Goal: Task Accomplishment & Management: Manage account settings

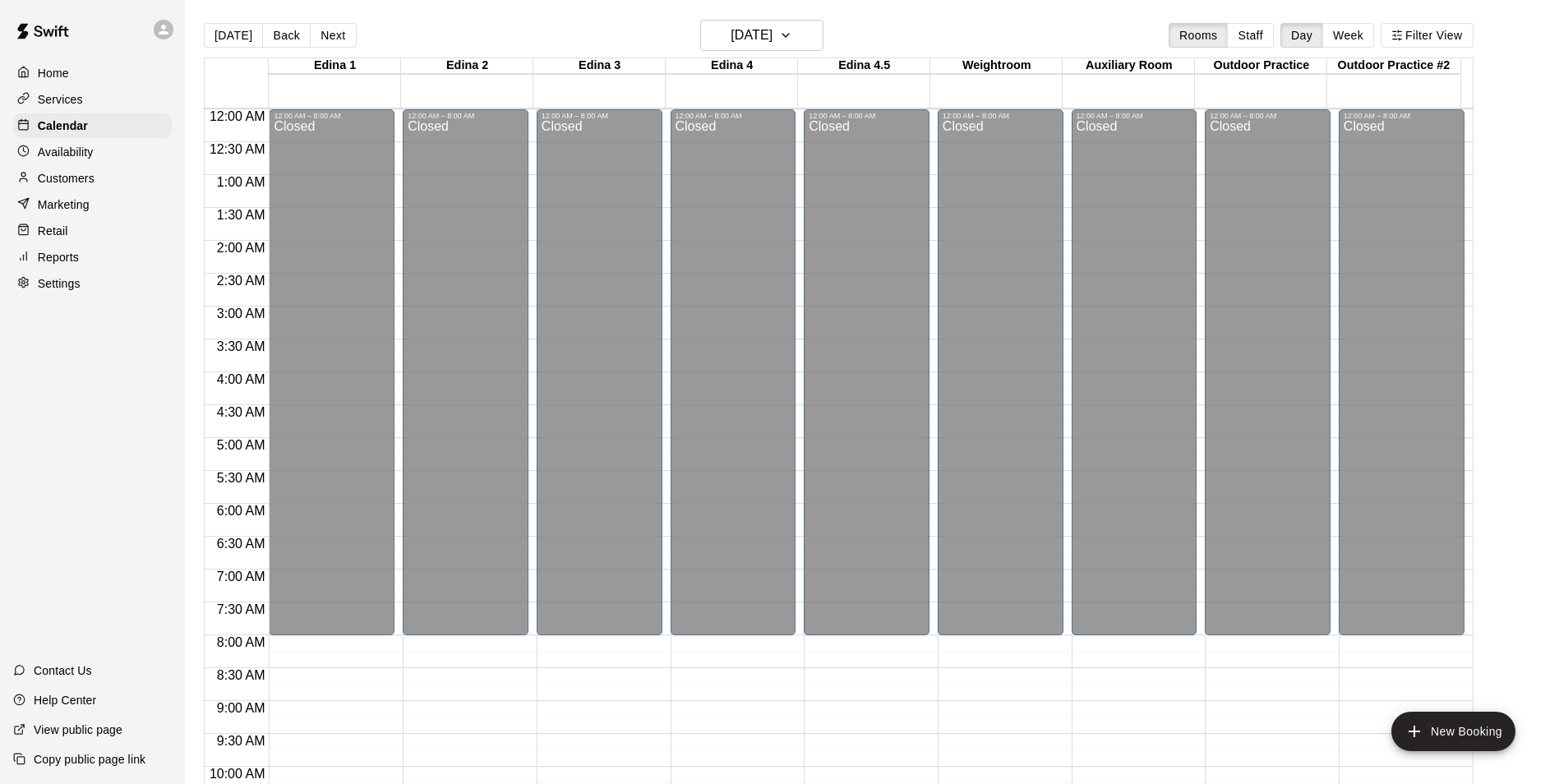
scroll to position [834, 0]
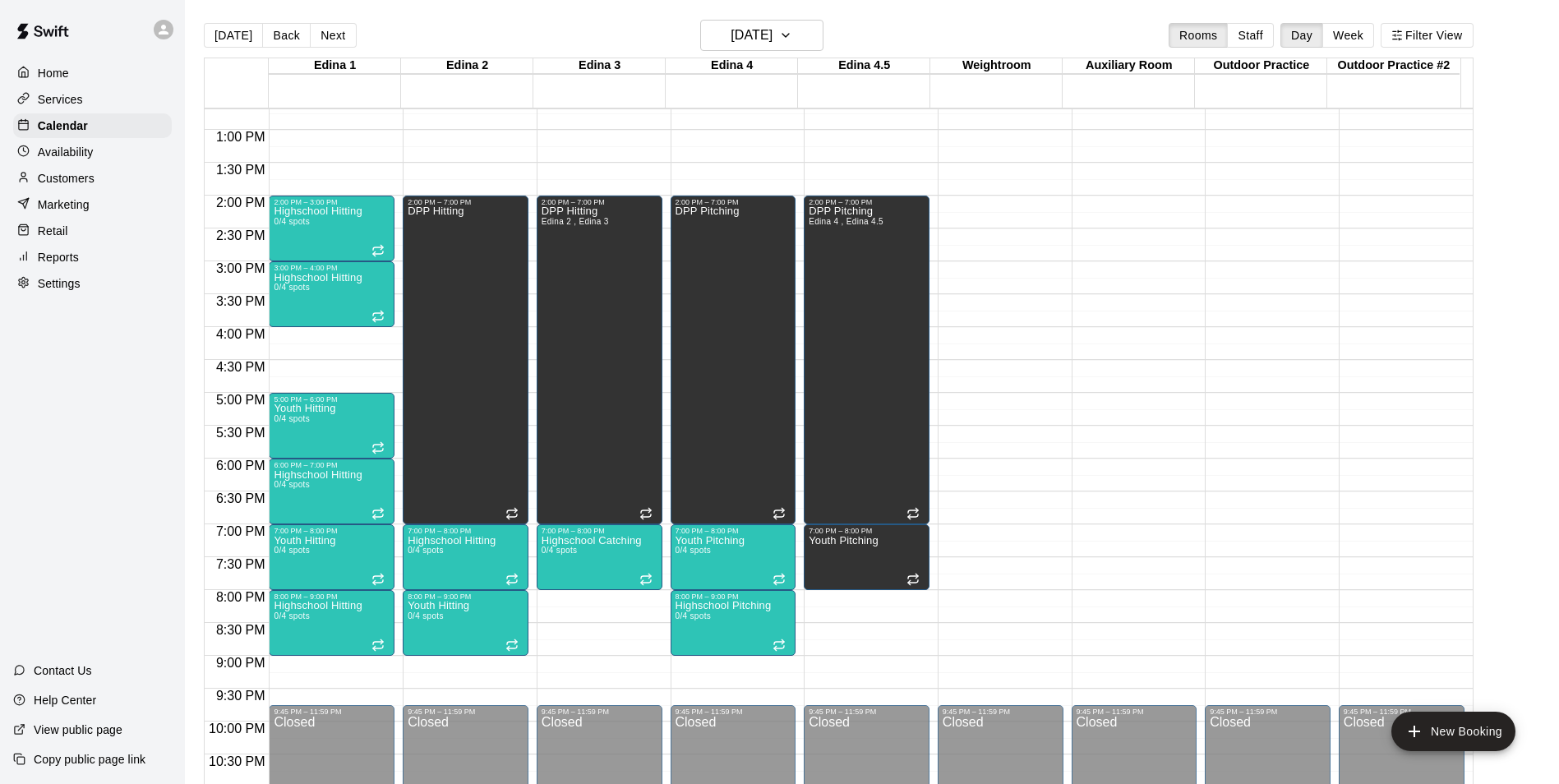
click at [61, 105] on p "Services" at bounding box center [60, 99] width 45 height 16
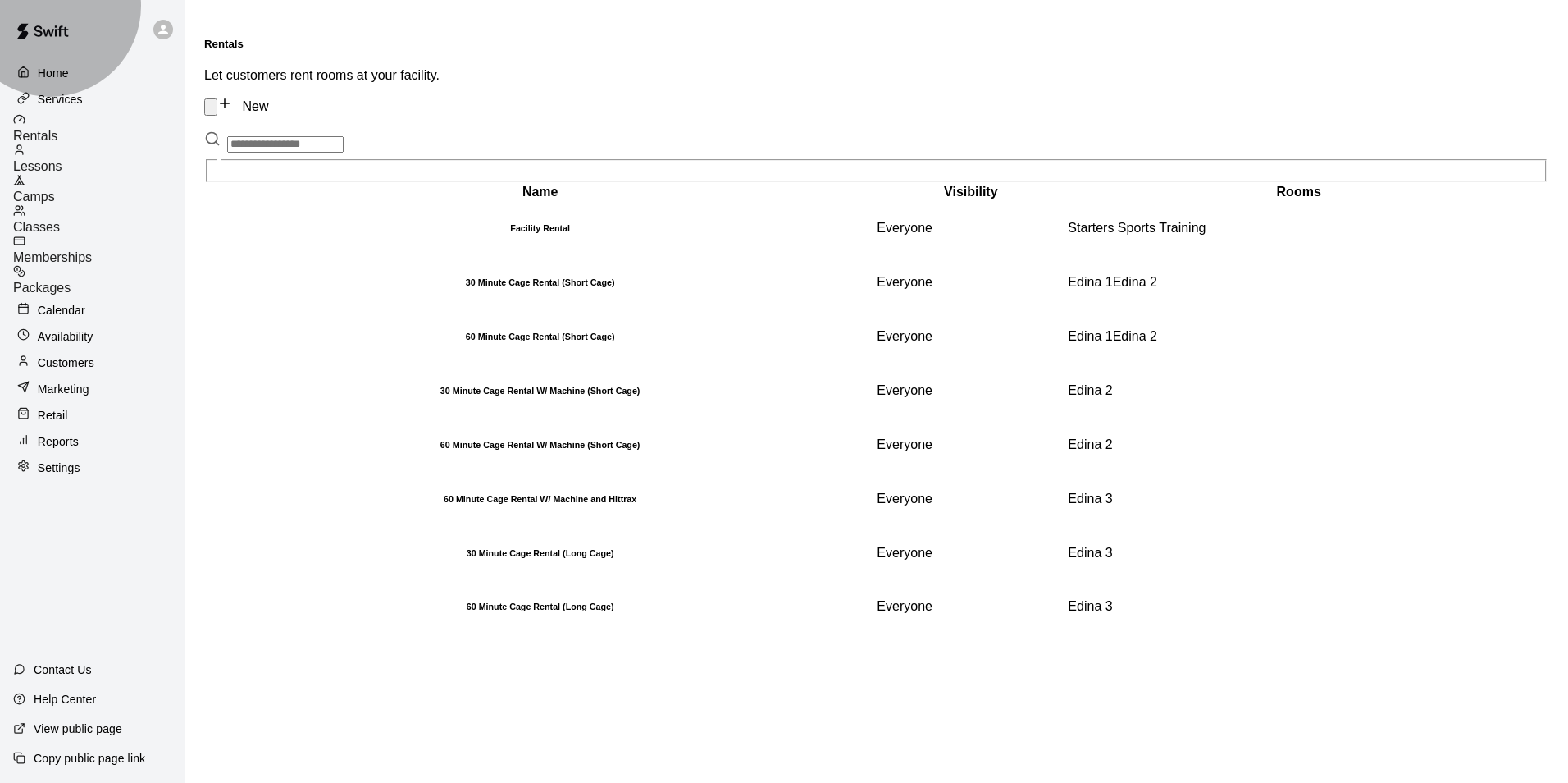
click at [70, 280] on span "Packages" at bounding box center [42, 288] width 58 height 14
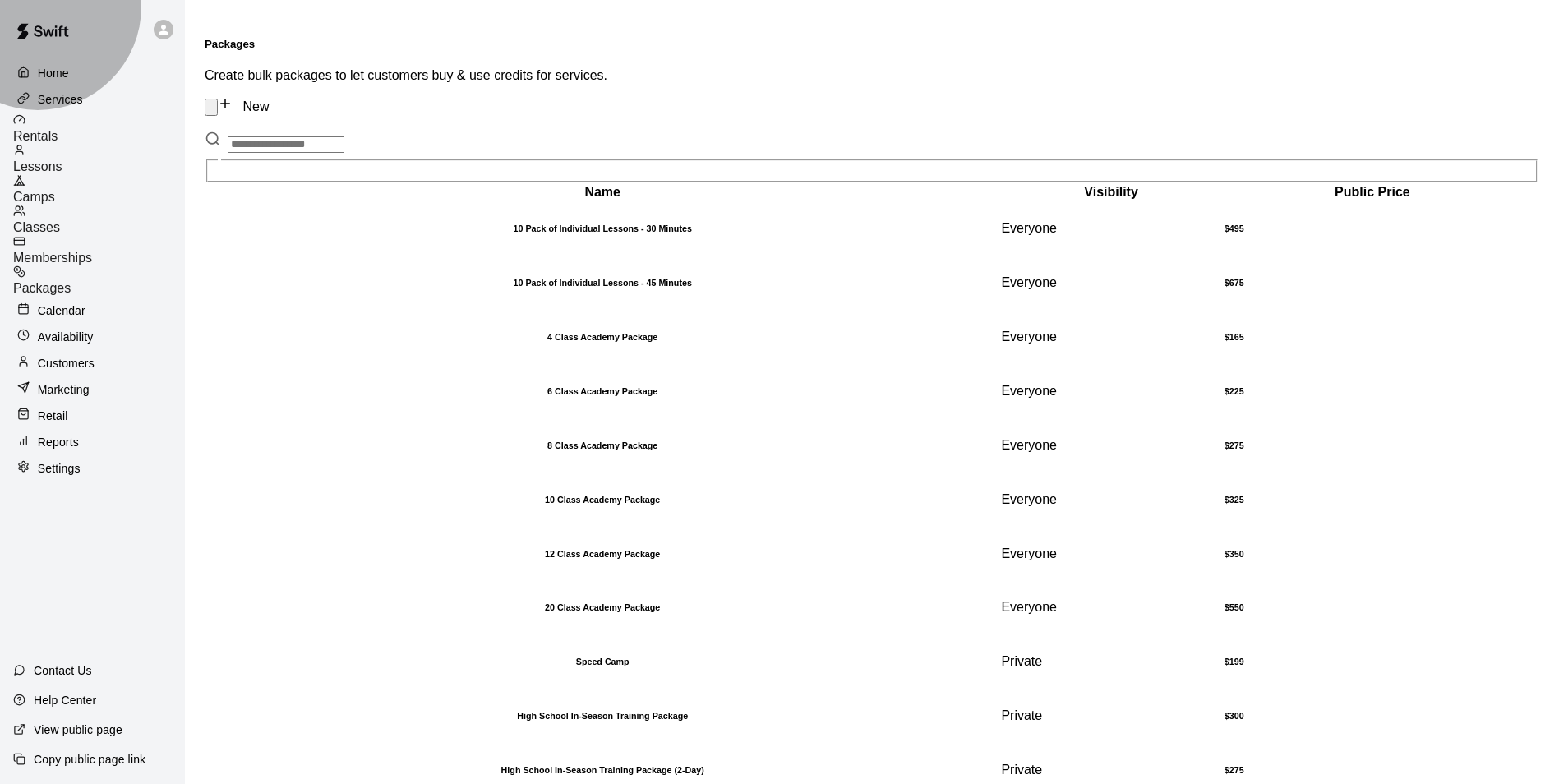
click at [55, 190] on span "Camps" at bounding box center [34, 197] width 42 height 14
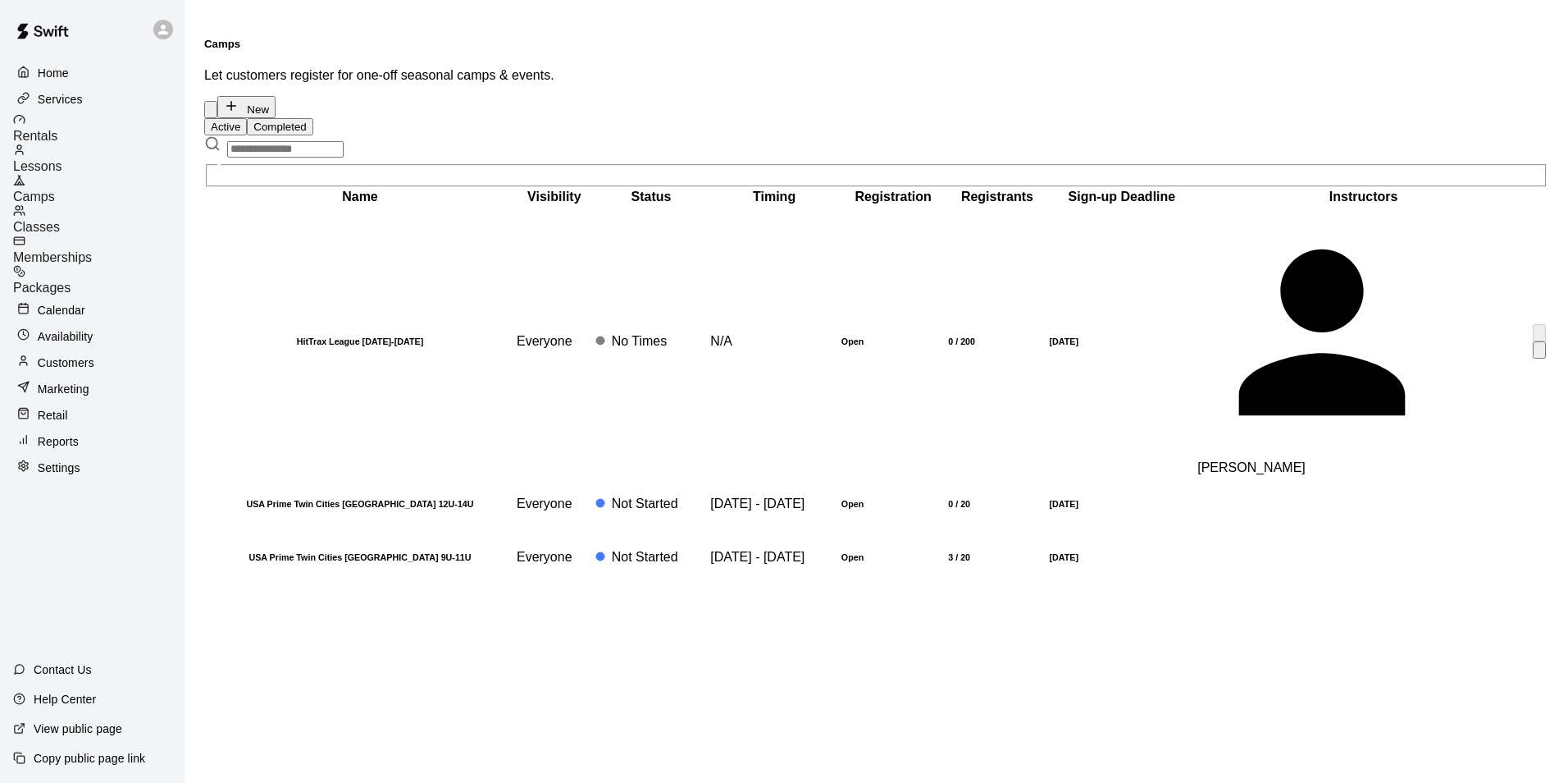
click at [872, 251] on td "Open" at bounding box center [892, 341] width 105 height 269
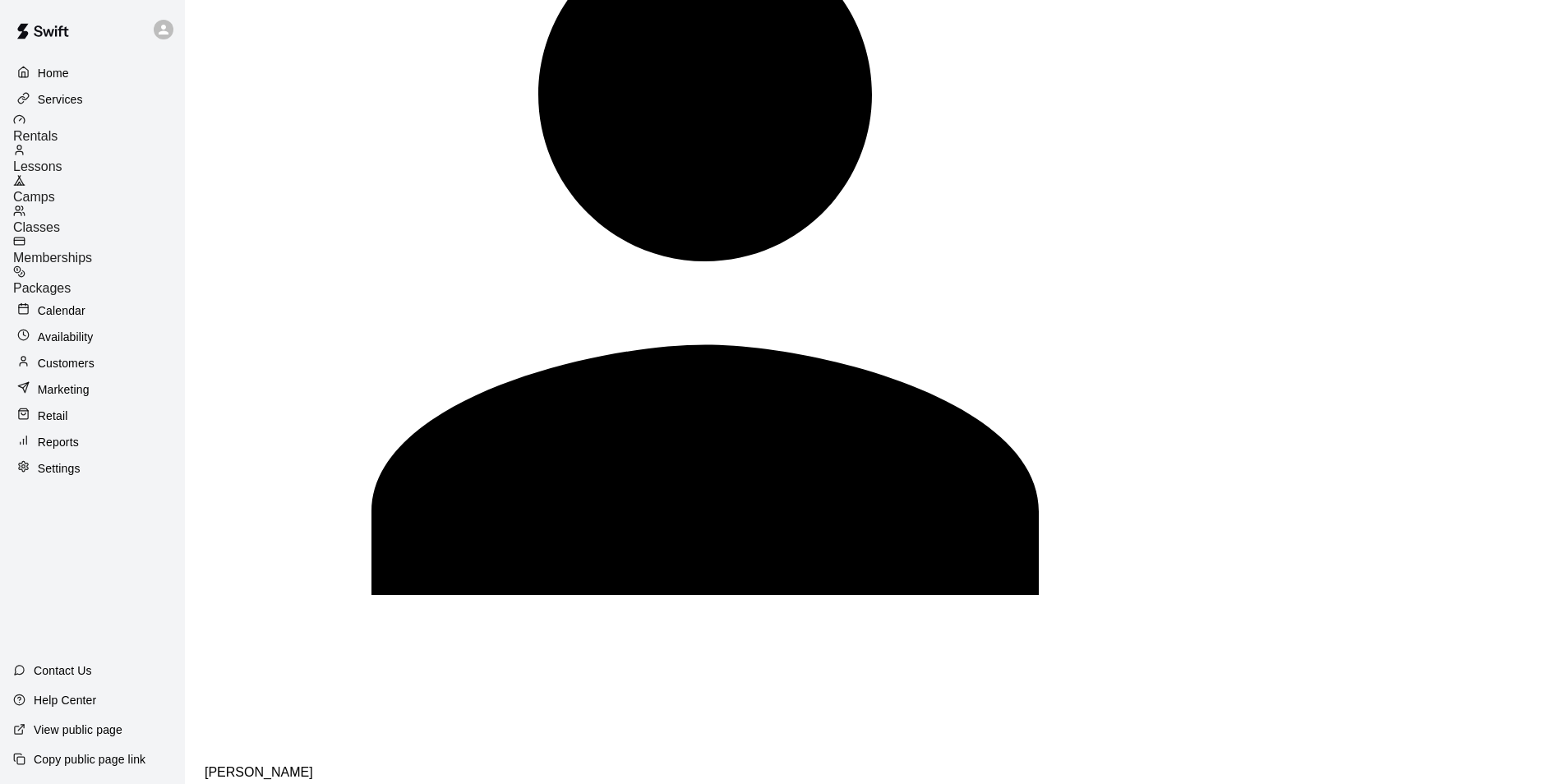
scroll to position [1491, 0]
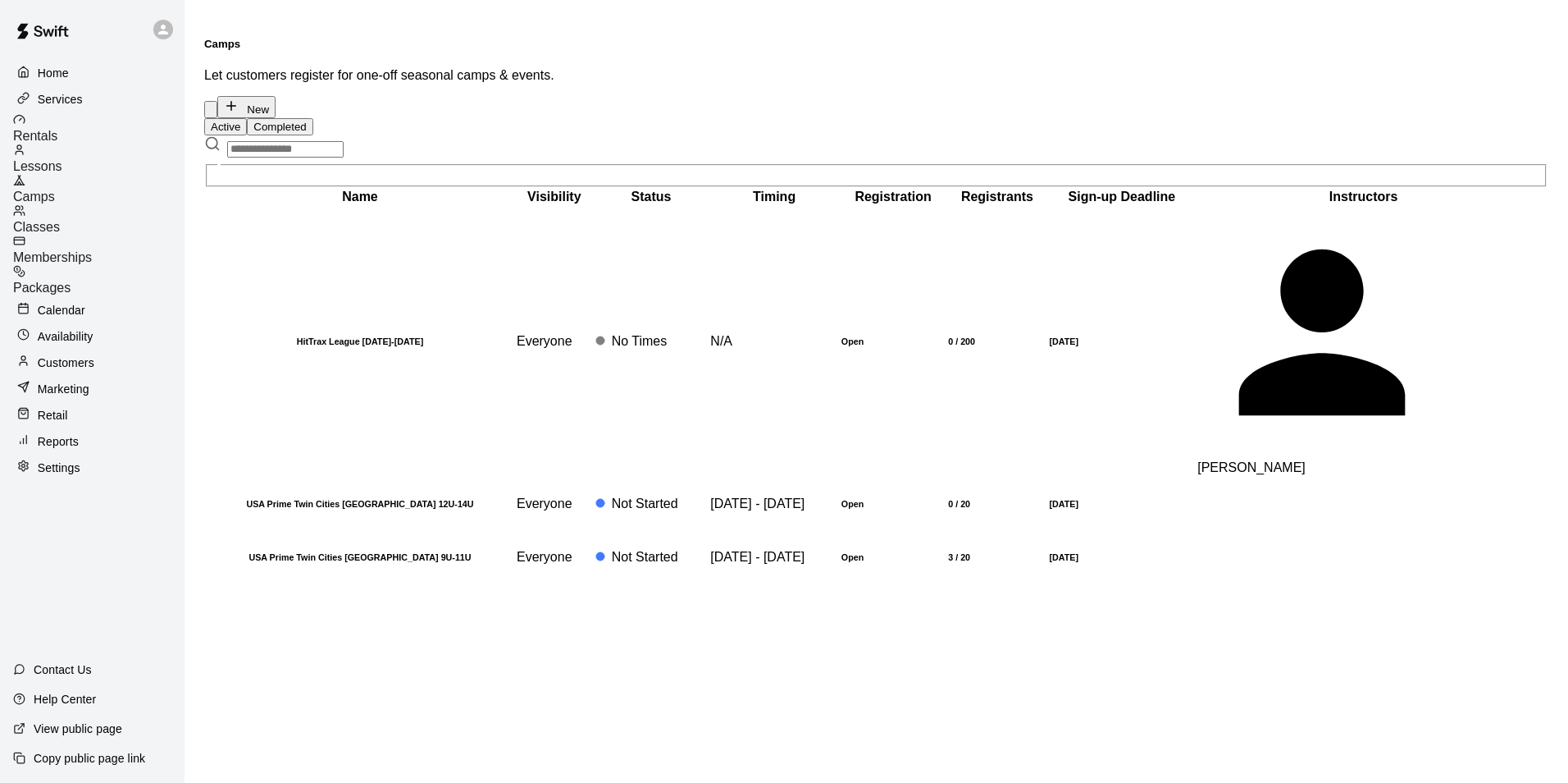
click at [276, 96] on button "New" at bounding box center [246, 107] width 58 height 22
click at [369, 336] on h6 "HitTrax League 2025-2026" at bounding box center [359, 341] width 306 height 10
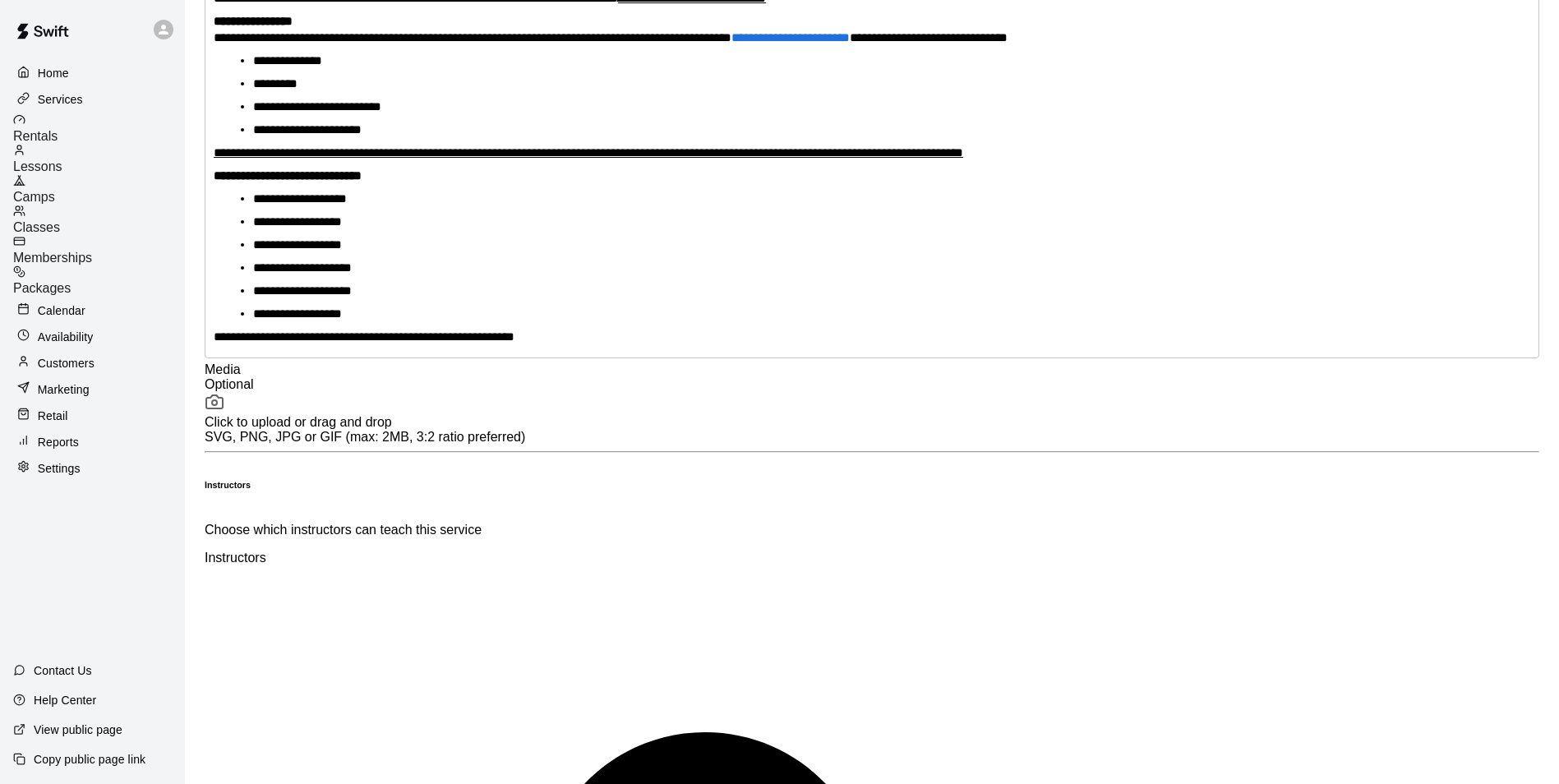
scroll to position [820, 0]
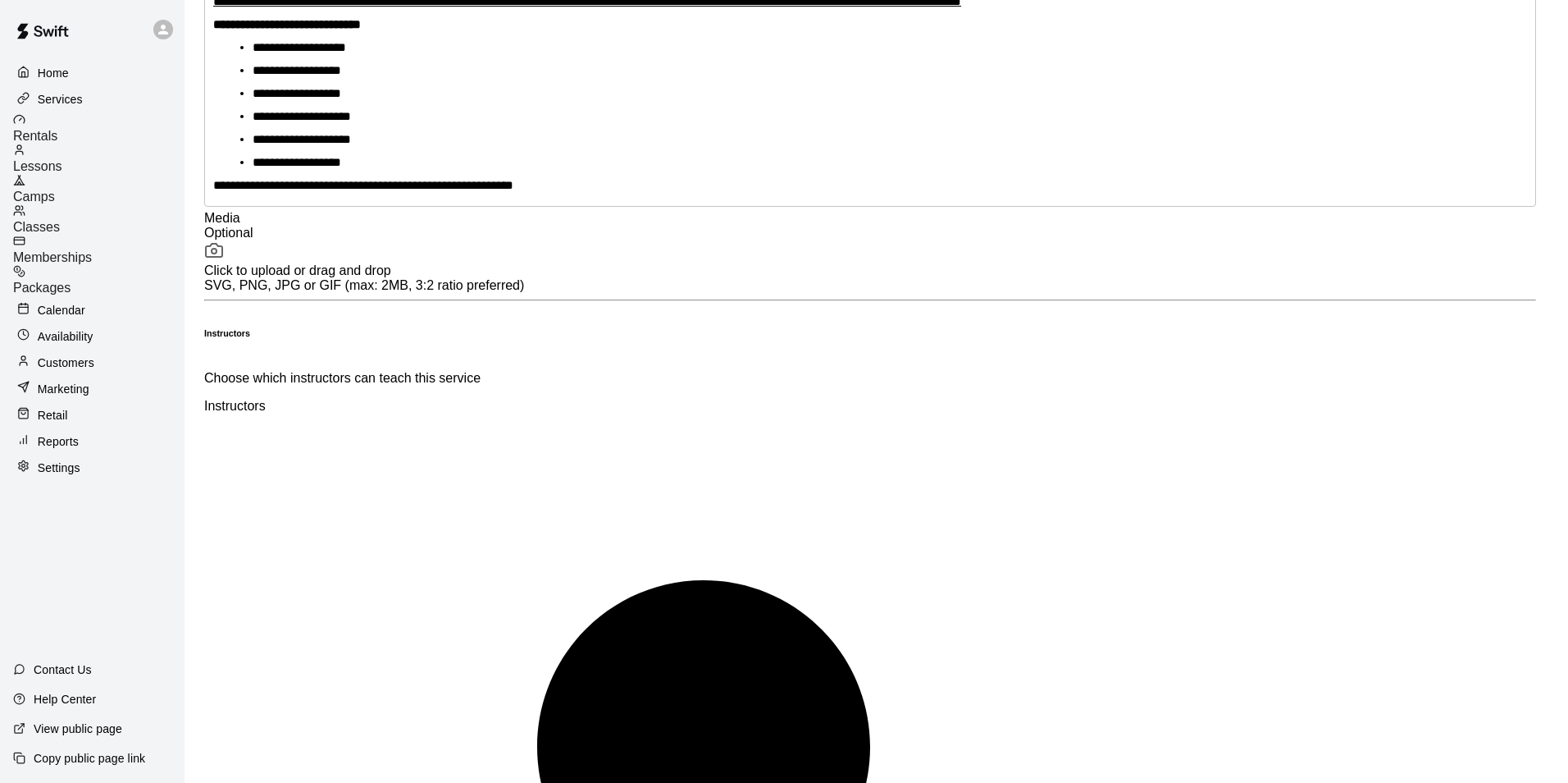
click at [680, 515] on div at bounding box center [784, 391] width 1568 height 783
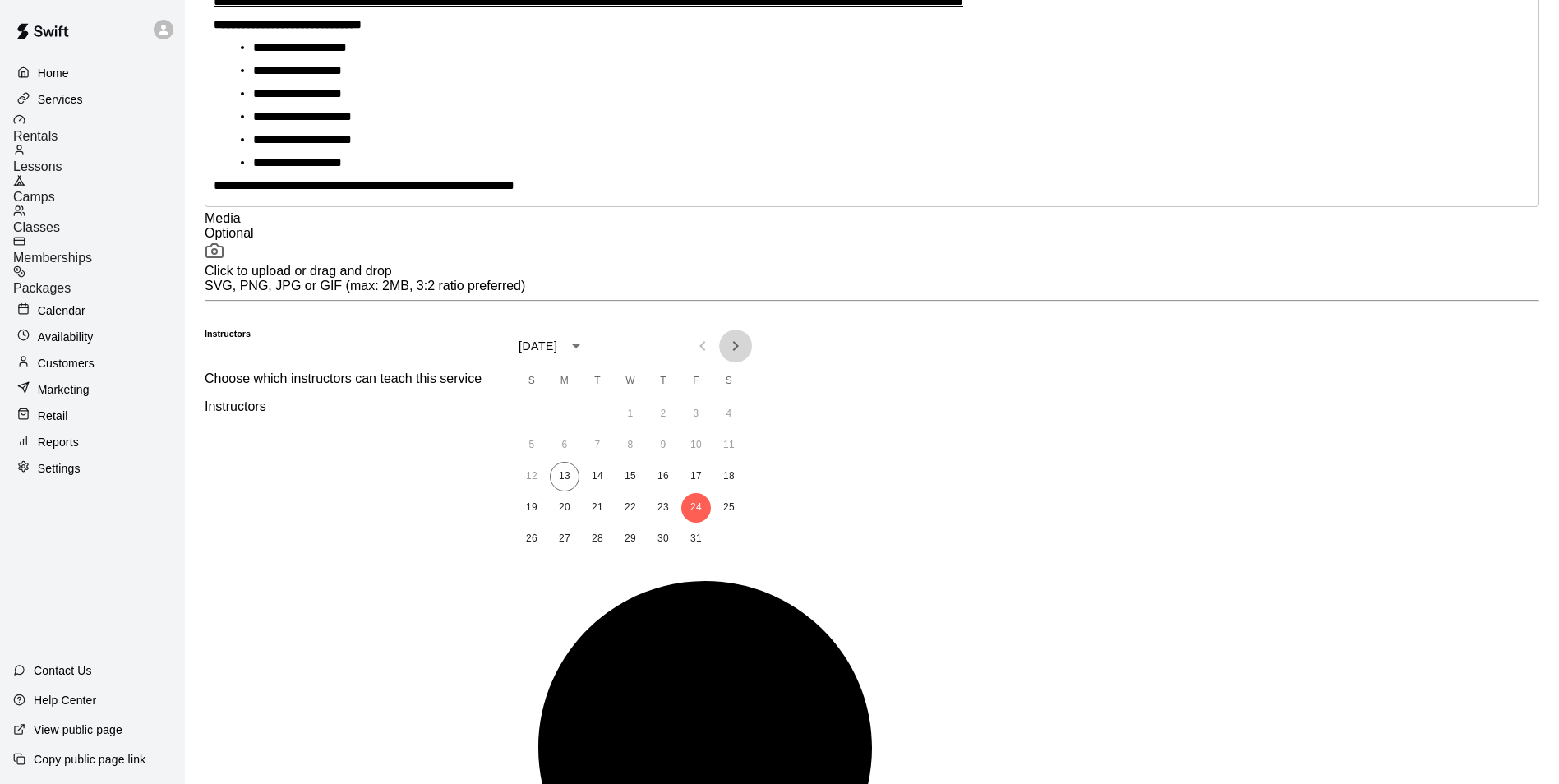
click at [739, 344] on icon "Next month" at bounding box center [736, 346] width 20 height 20
click at [732, 446] on button "10" at bounding box center [729, 445] width 30 height 30
type input "**********"
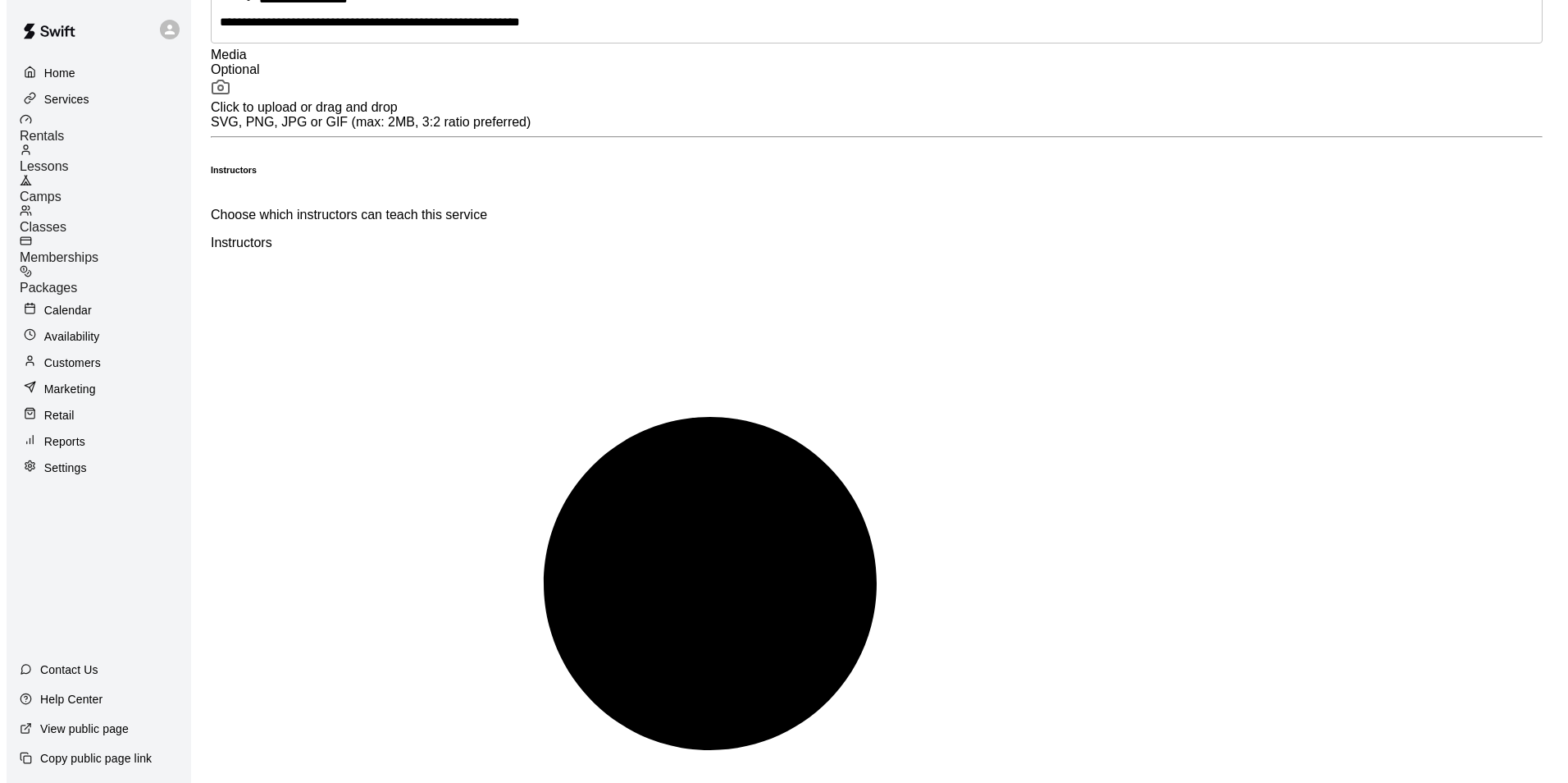
scroll to position [983, 0]
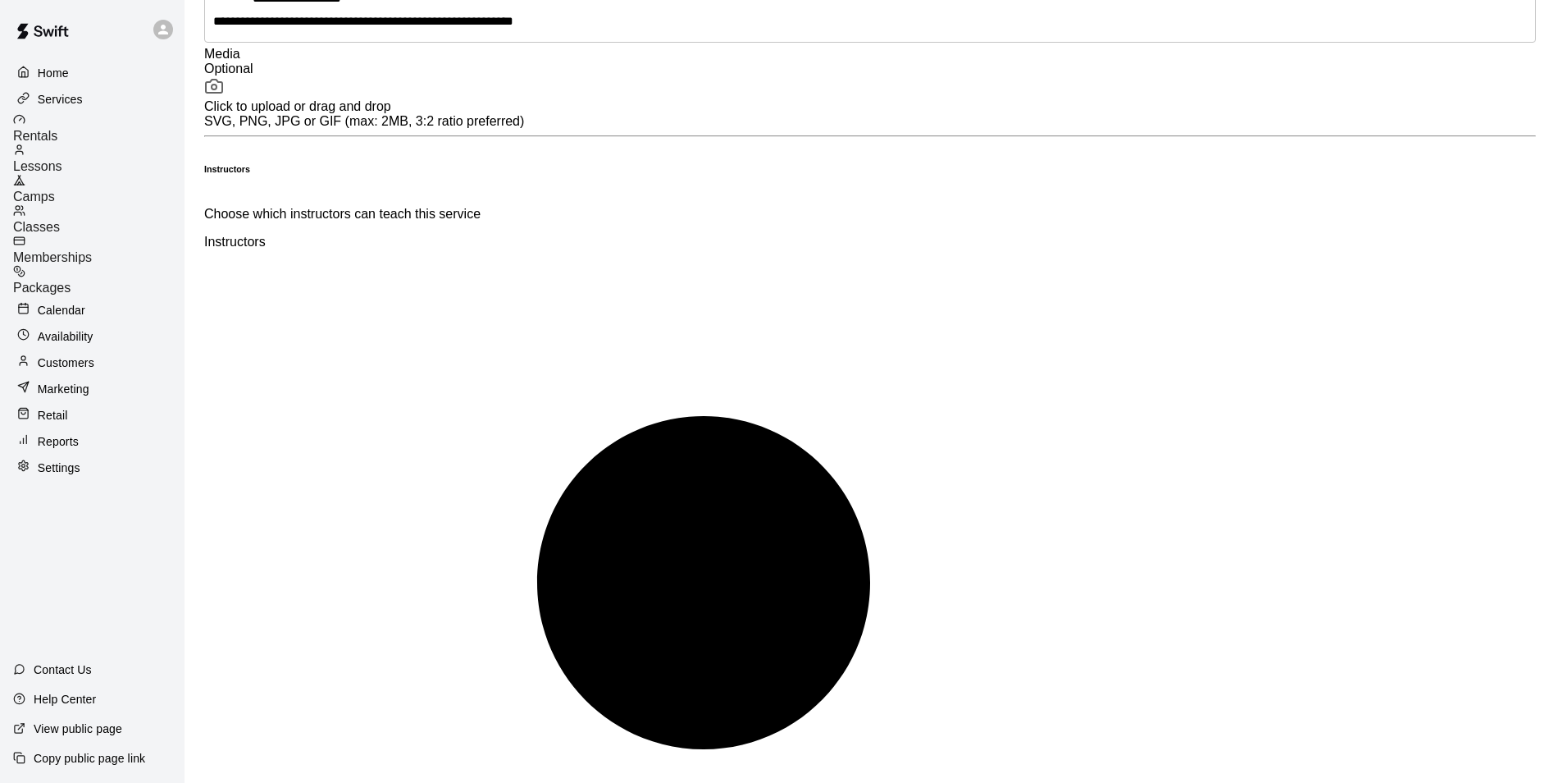
click at [762, 294] on div at bounding box center [784, 391] width 1568 height 783
click at [824, 369] on icon "Next month" at bounding box center [822, 364] width 20 height 20
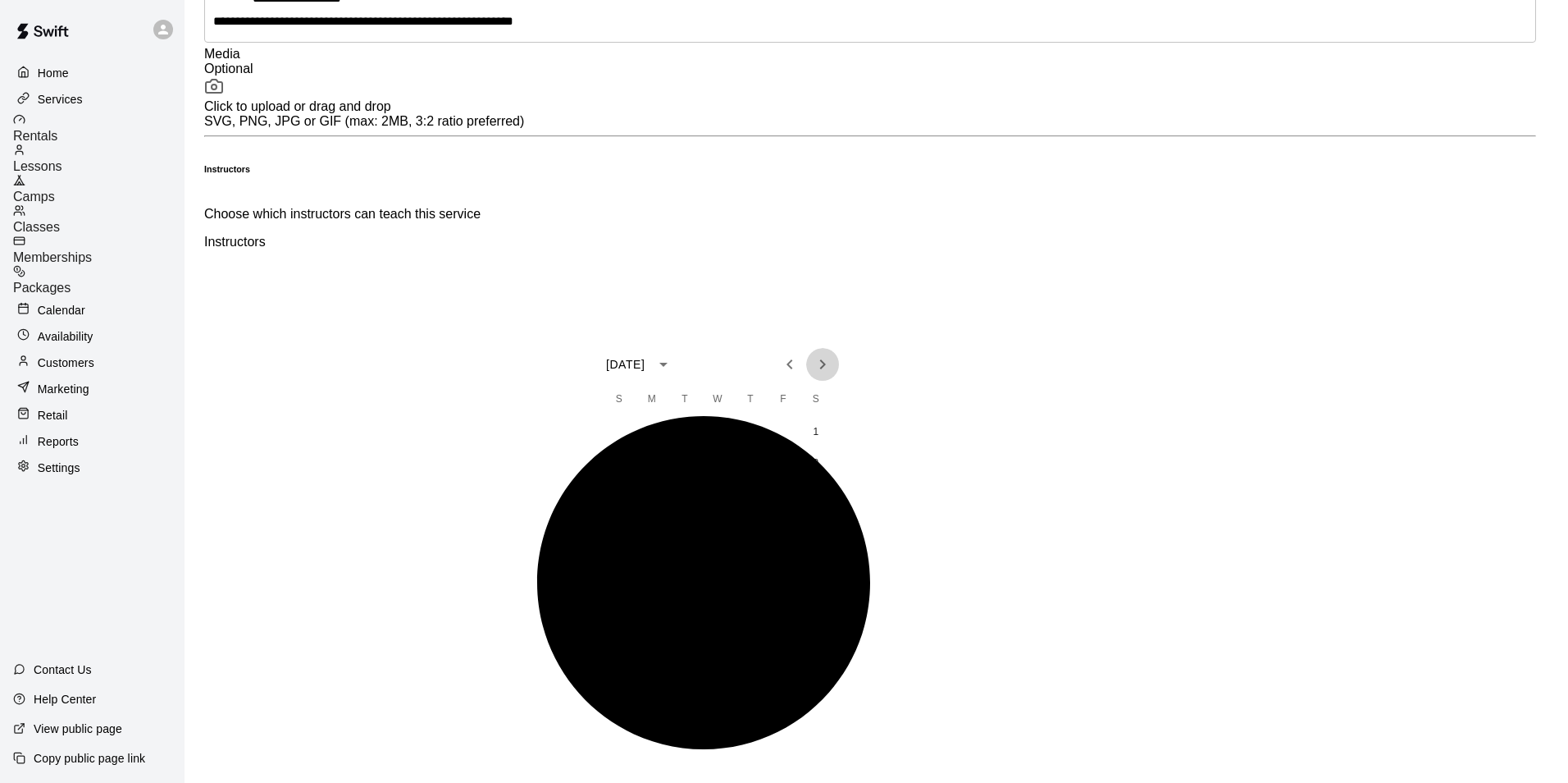
click at [823, 368] on icon "Next month" at bounding box center [822, 364] width 20 height 20
click at [819, 456] on button "10" at bounding box center [816, 463] width 30 height 30
type input "**********"
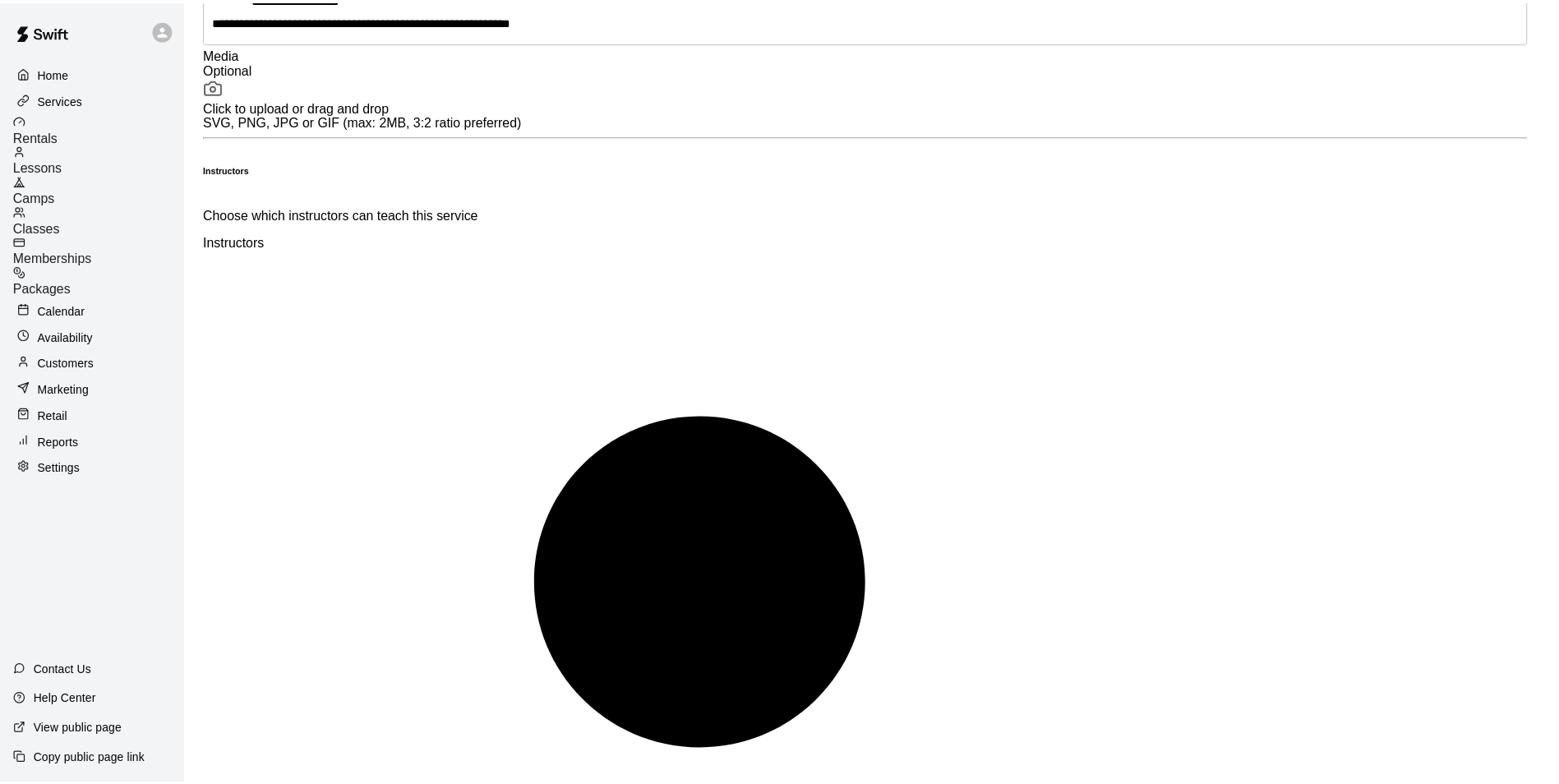
scroll to position [973, 0]
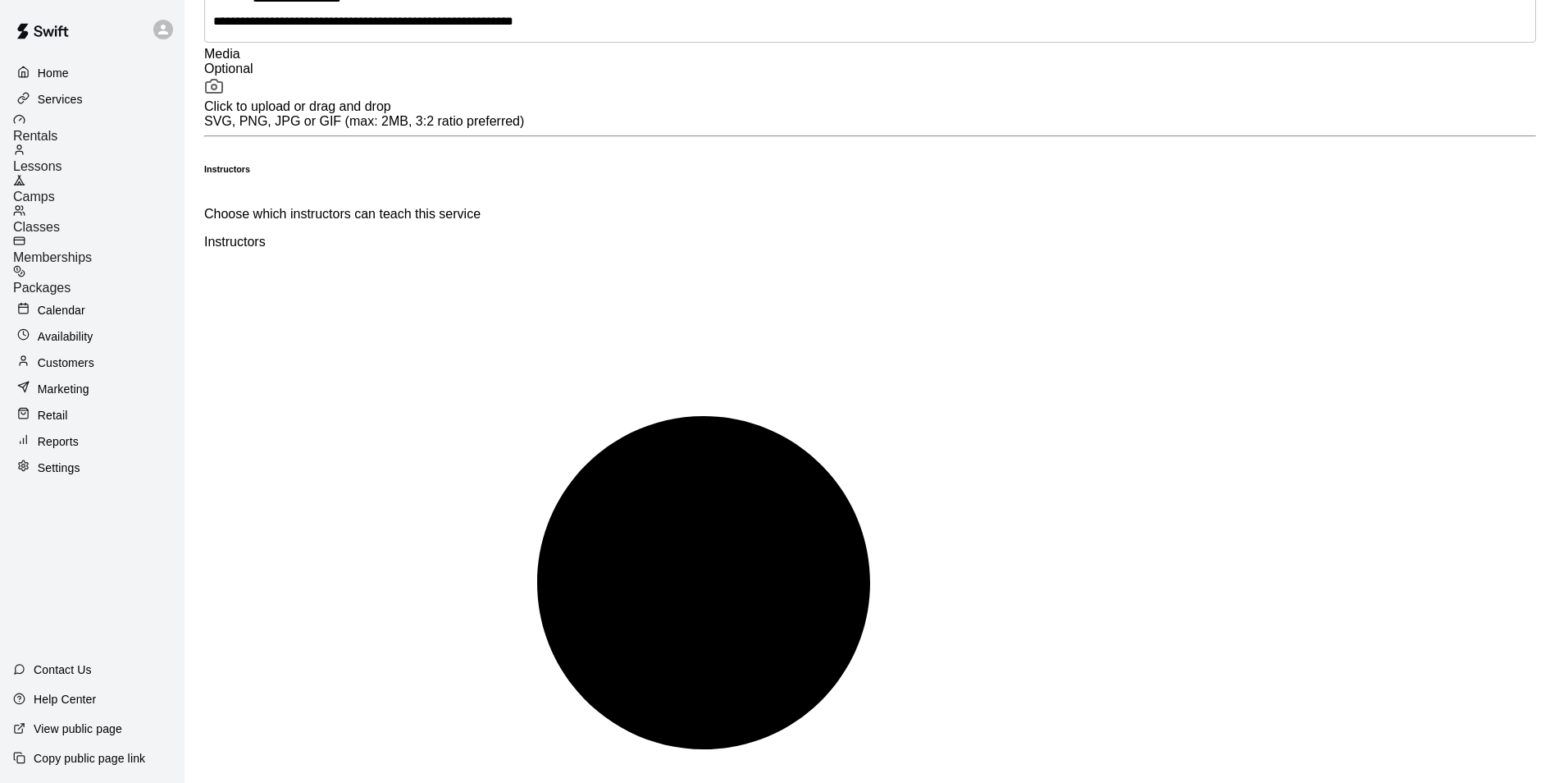
type input "********"
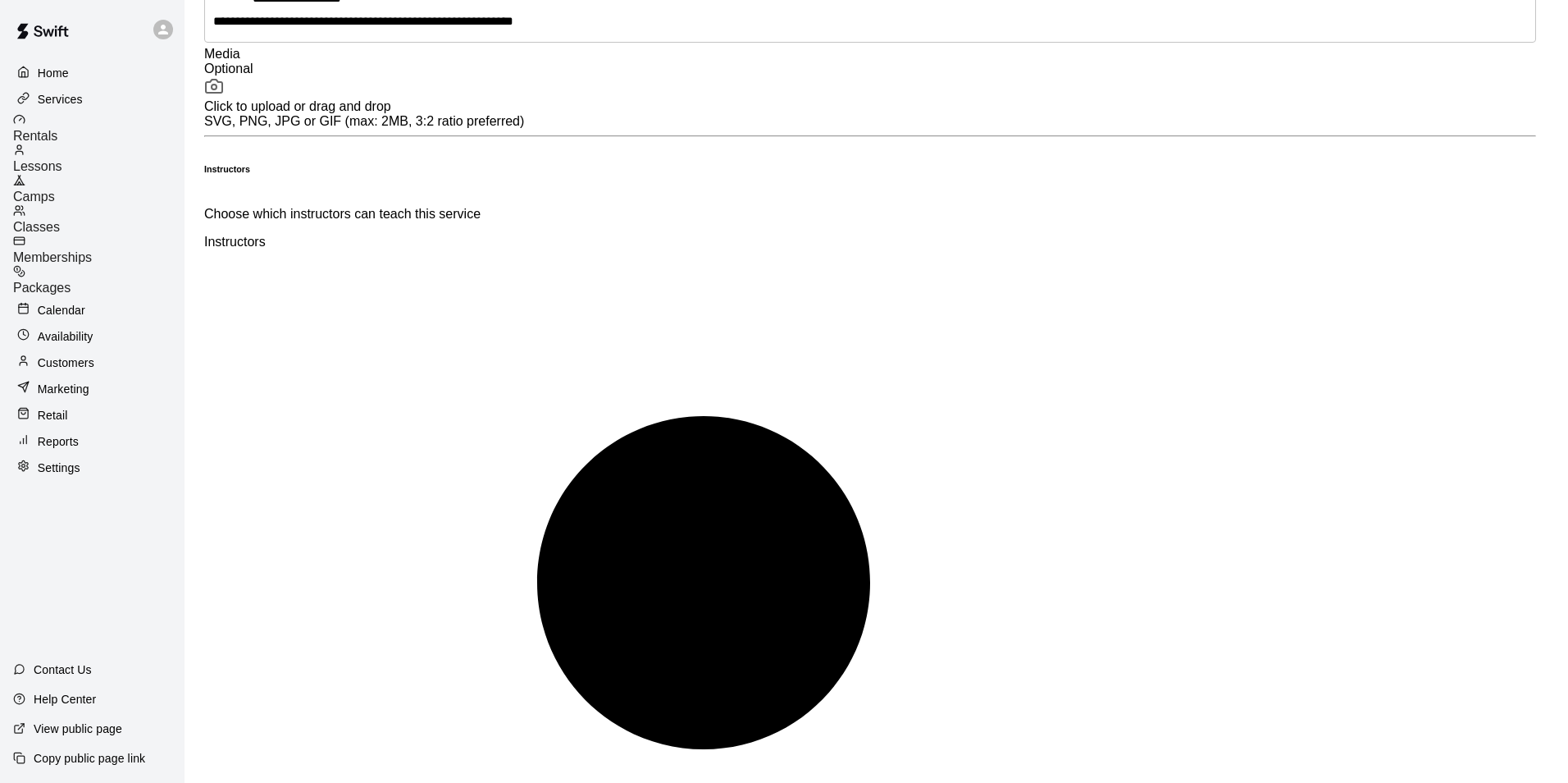
type input "******"
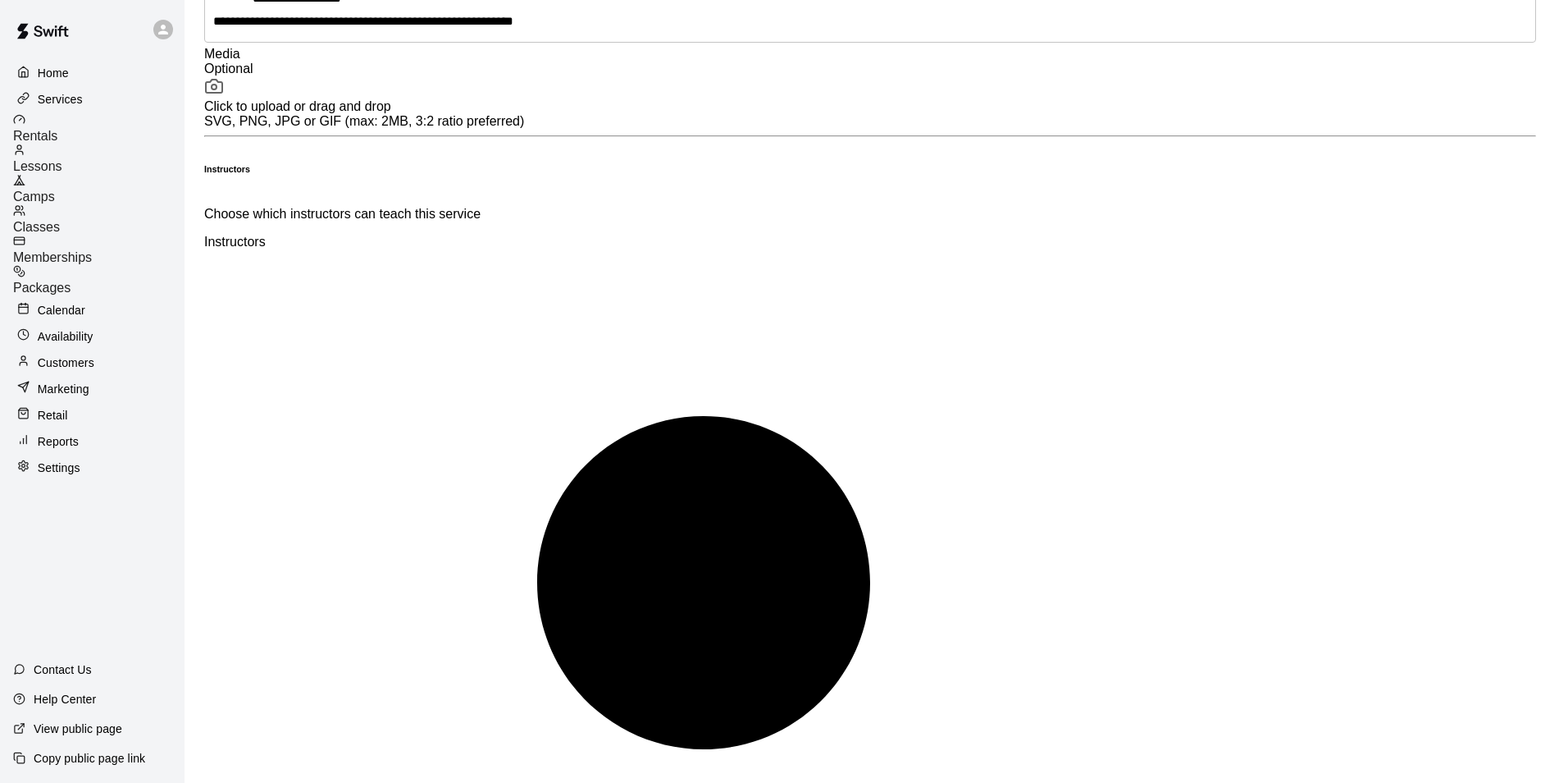
type input "*****"
click at [612, 414] on div at bounding box center [784, 391] width 1568 height 783
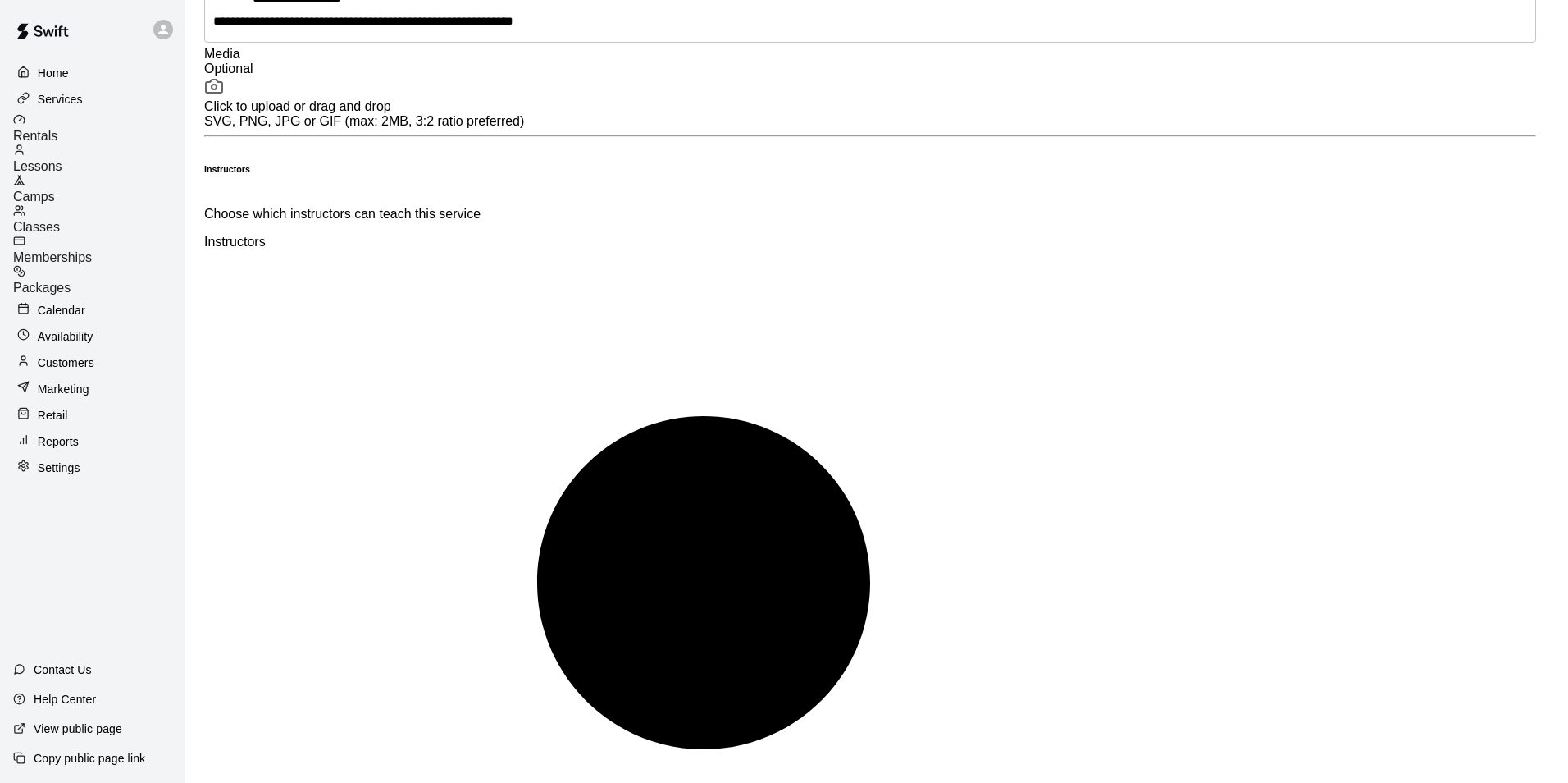
type input "*"
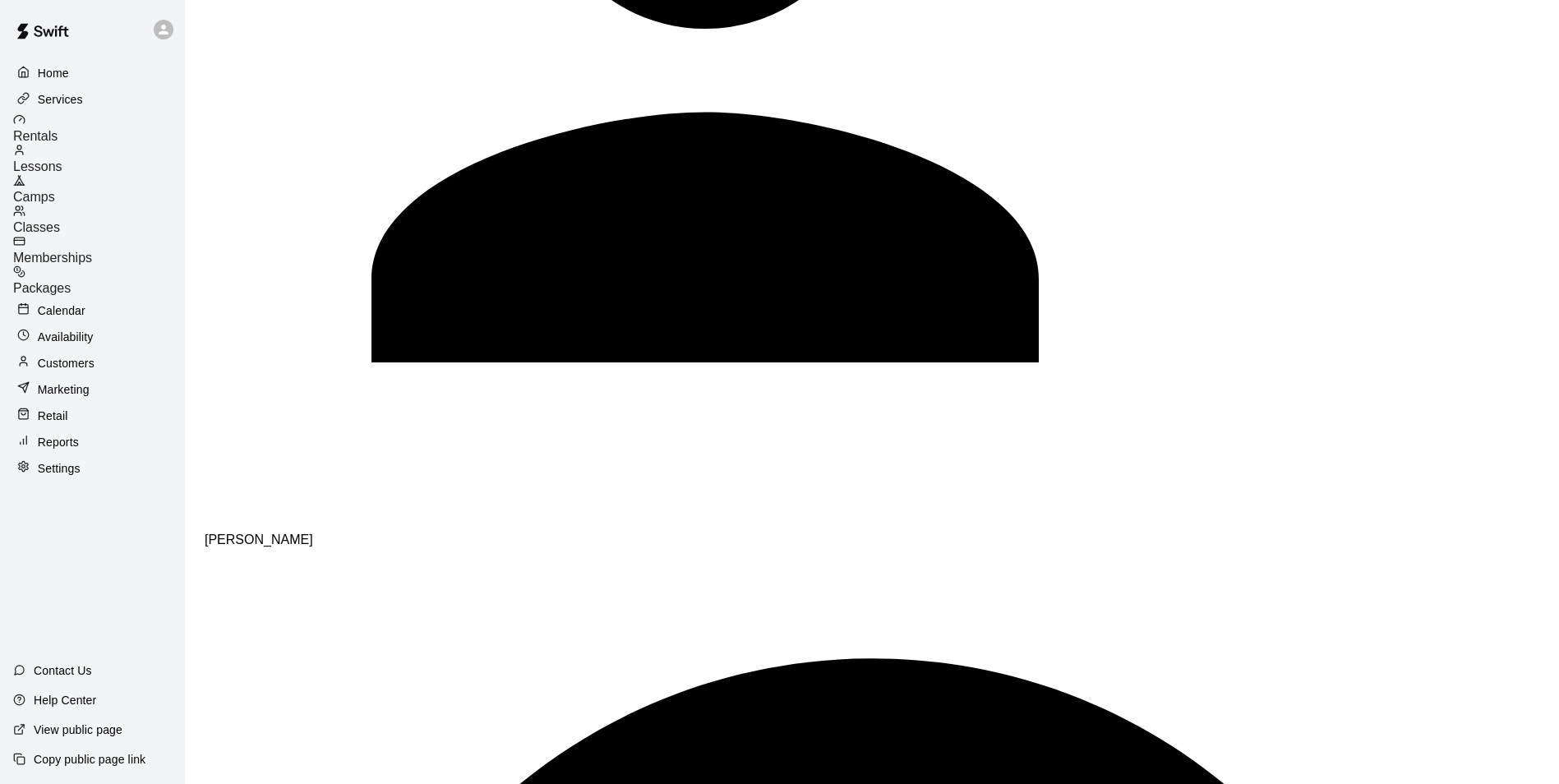
scroll to position [1724, 0]
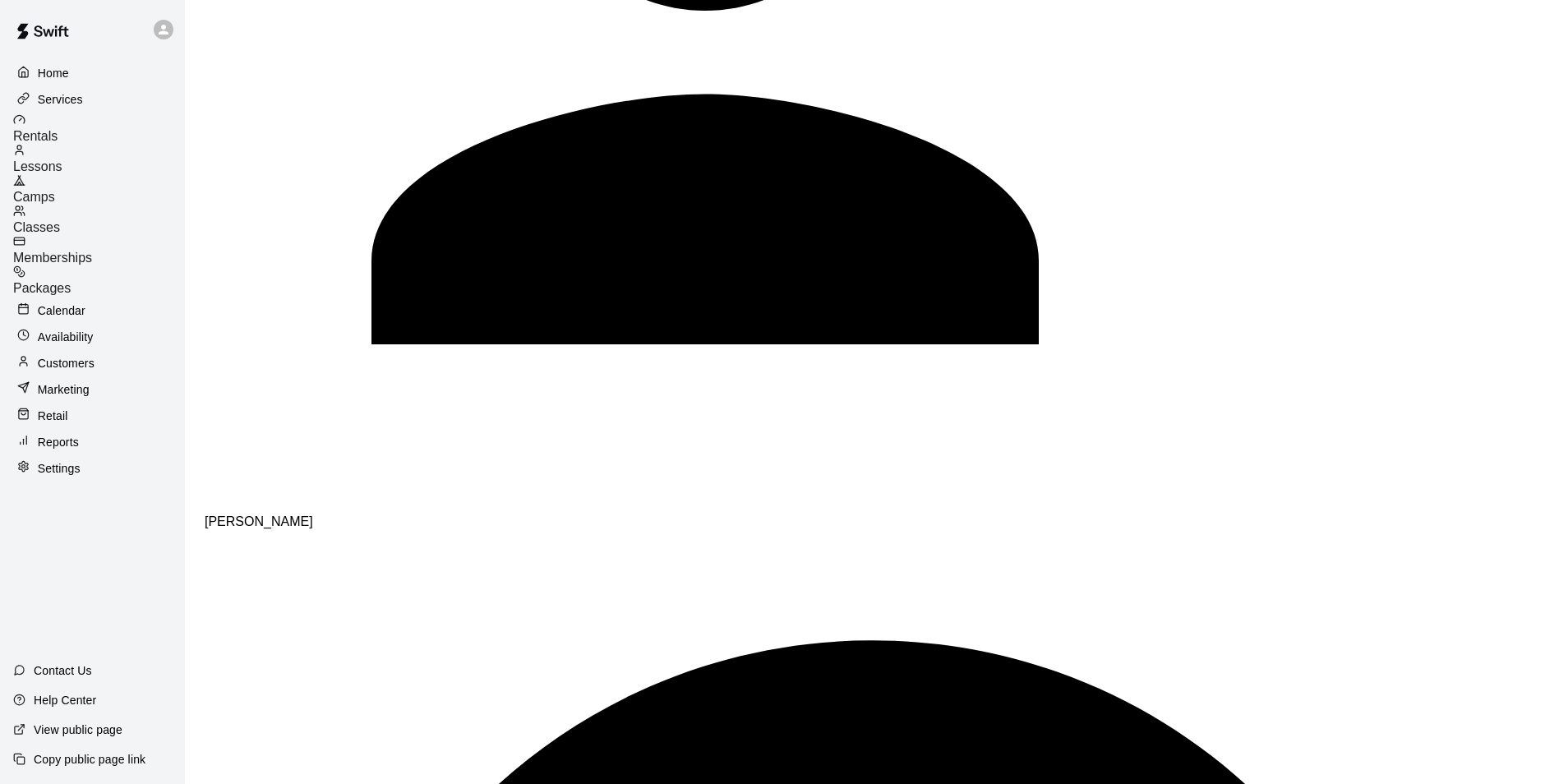
drag, startPoint x: 467, startPoint y: 473, endPoint x: 477, endPoint y: 482, distance: 13.5
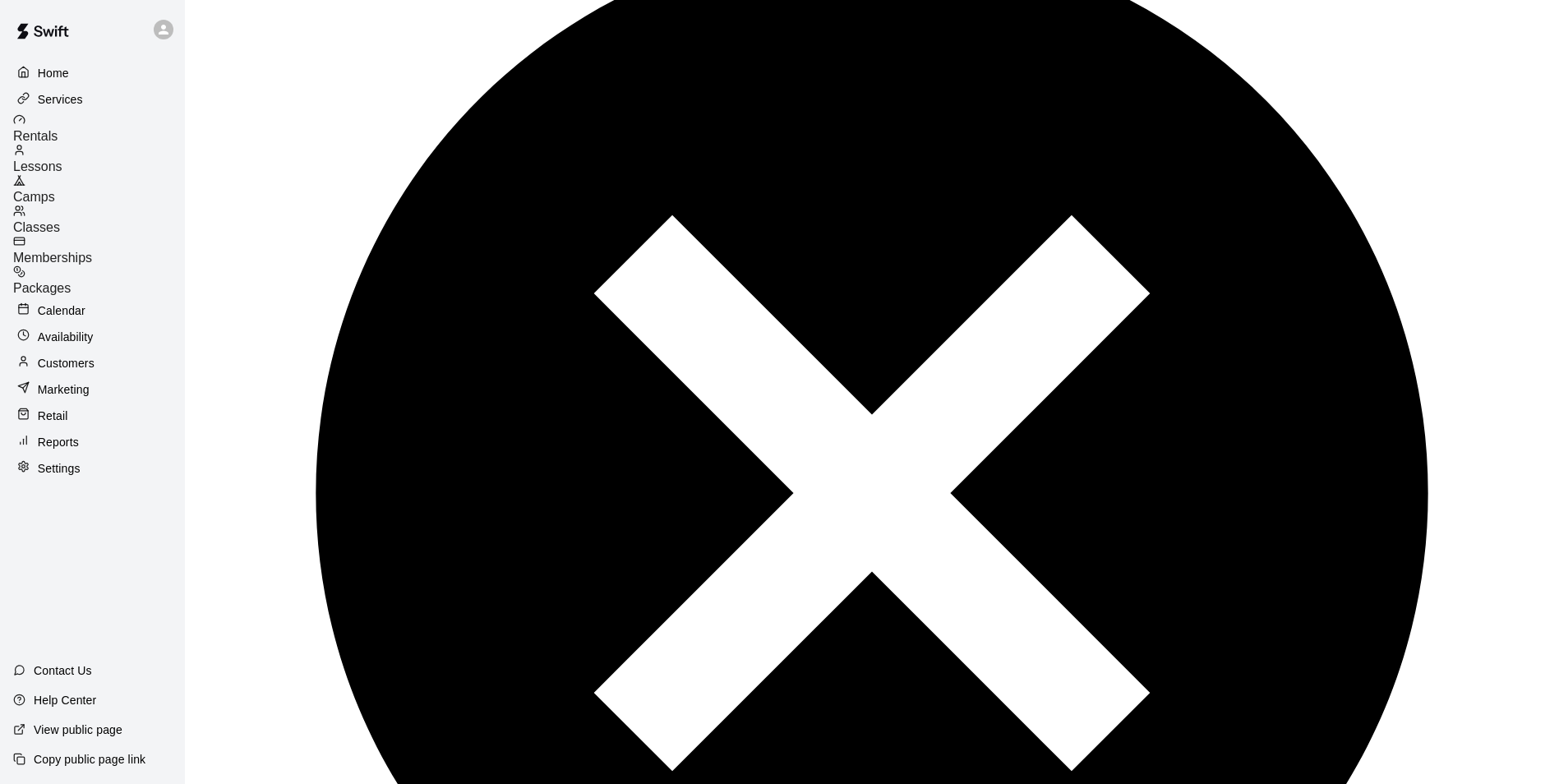
scroll to position [2470, 0]
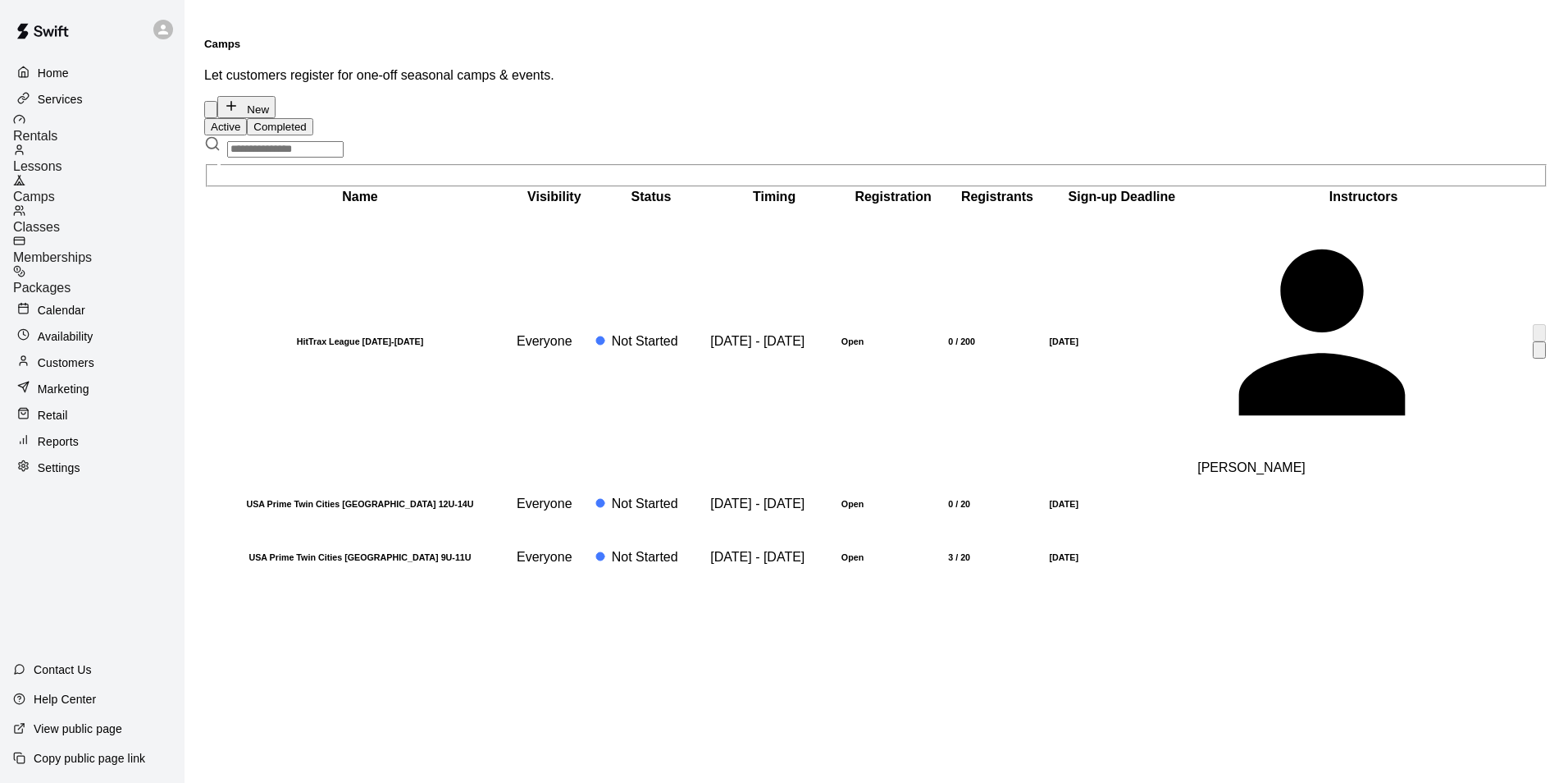
click at [1539, 353] on icon "move item down" at bounding box center [1539, 353] width 0 height 0
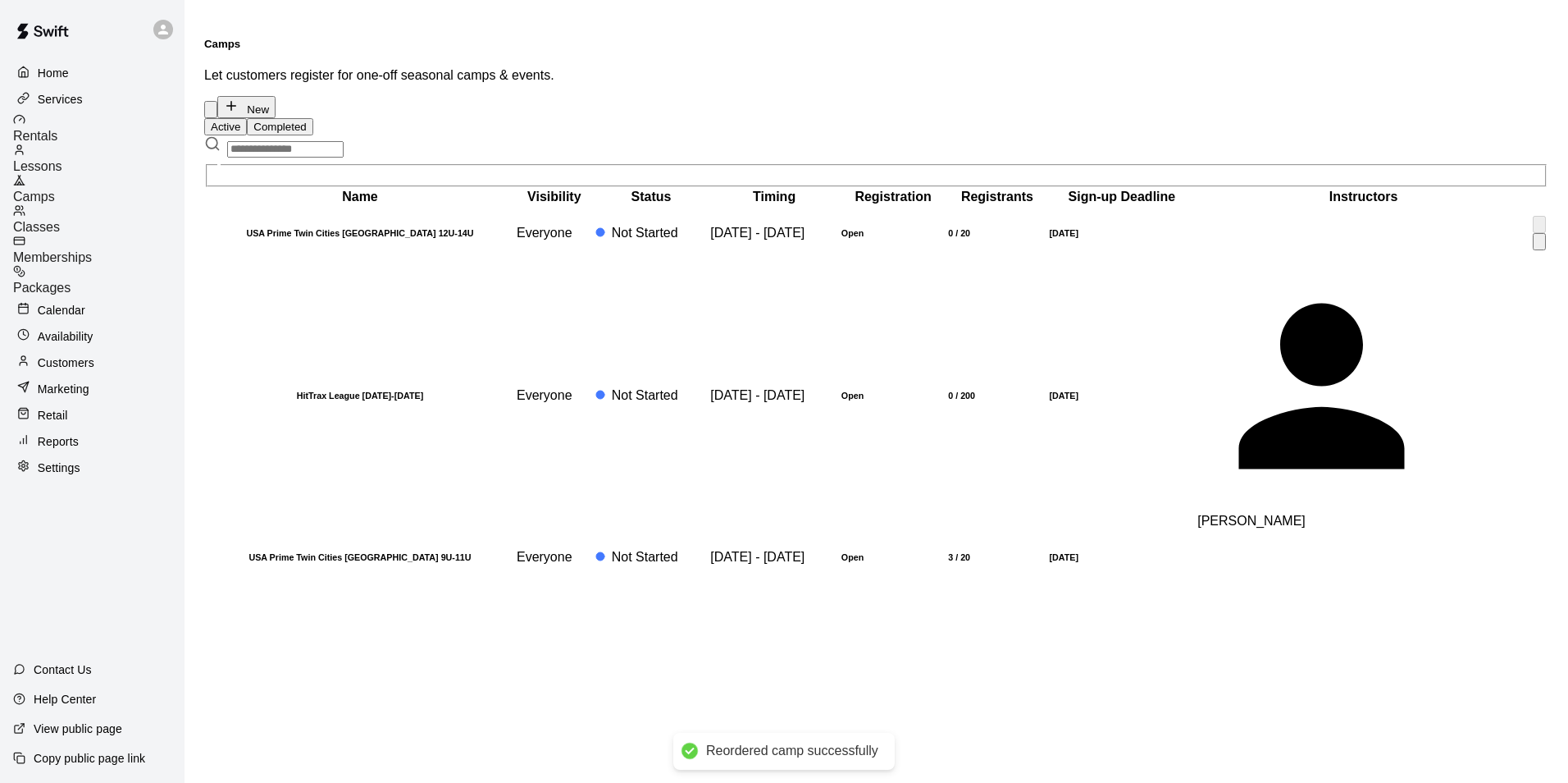
click at [1533, 233] on div "simple table" at bounding box center [1539, 224] width 13 height 17
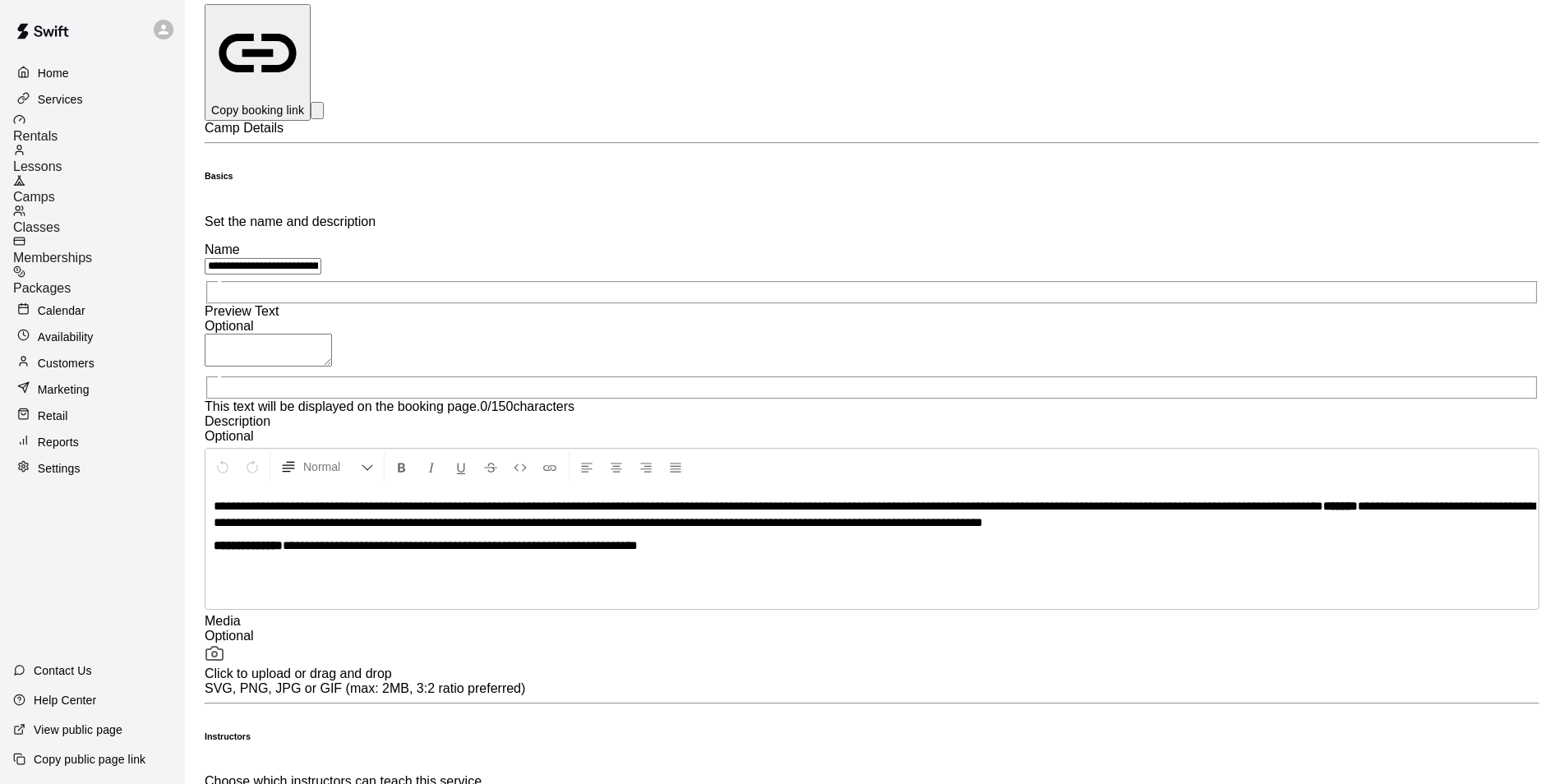
scroll to position [410, 0]
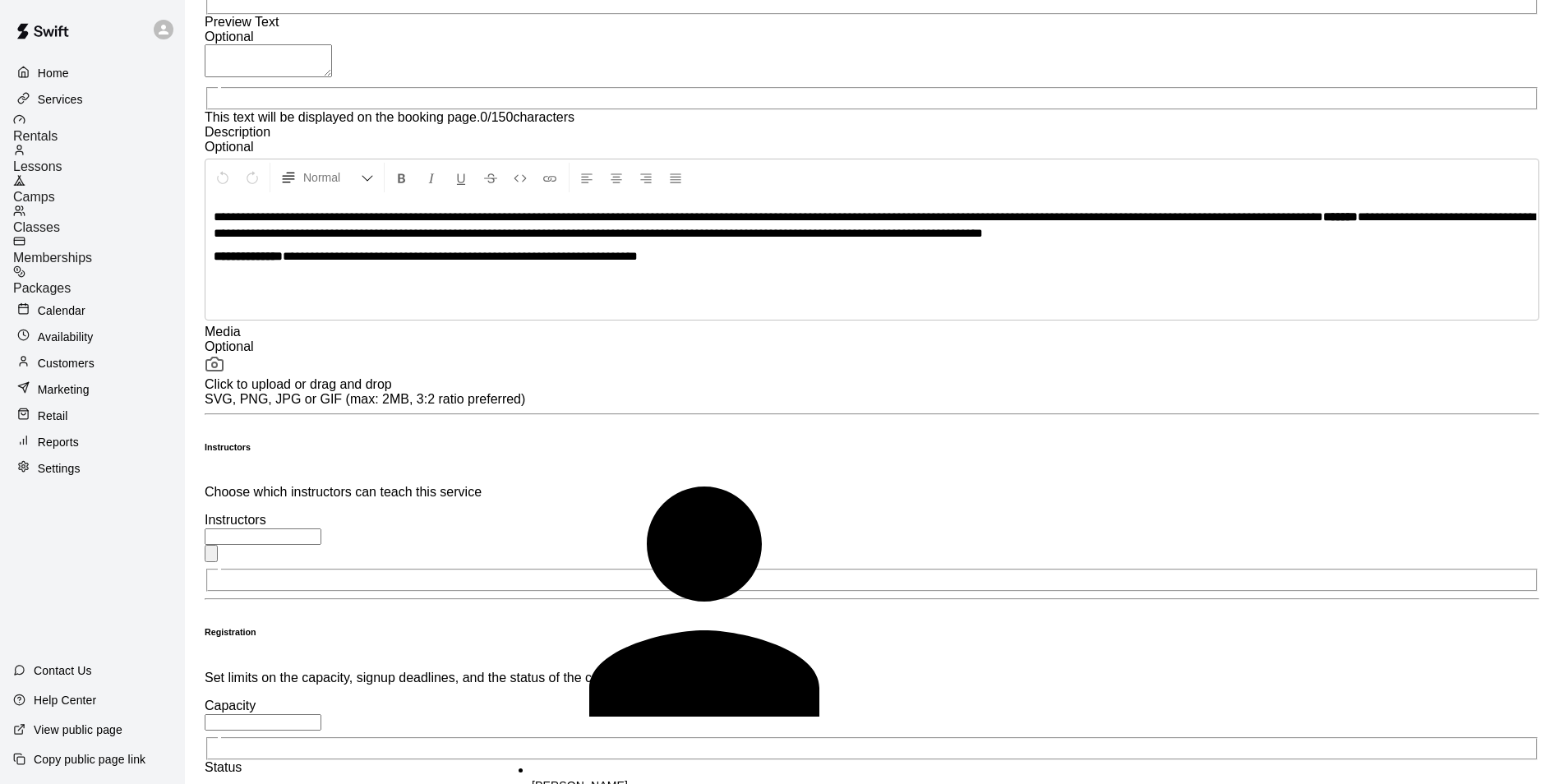
click at [322, 528] on input "text" at bounding box center [263, 536] width 117 height 16
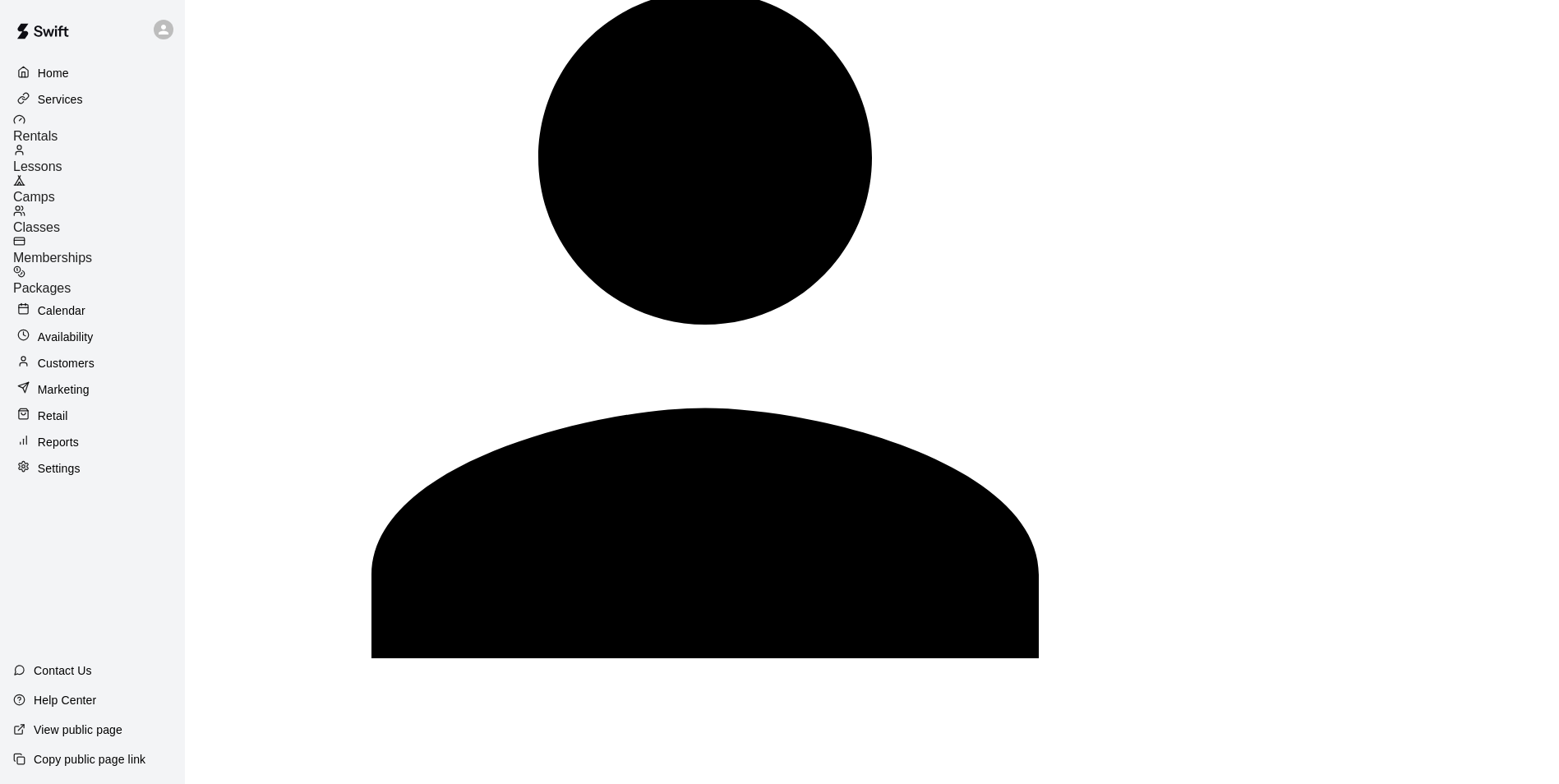
scroll to position [1314, 0]
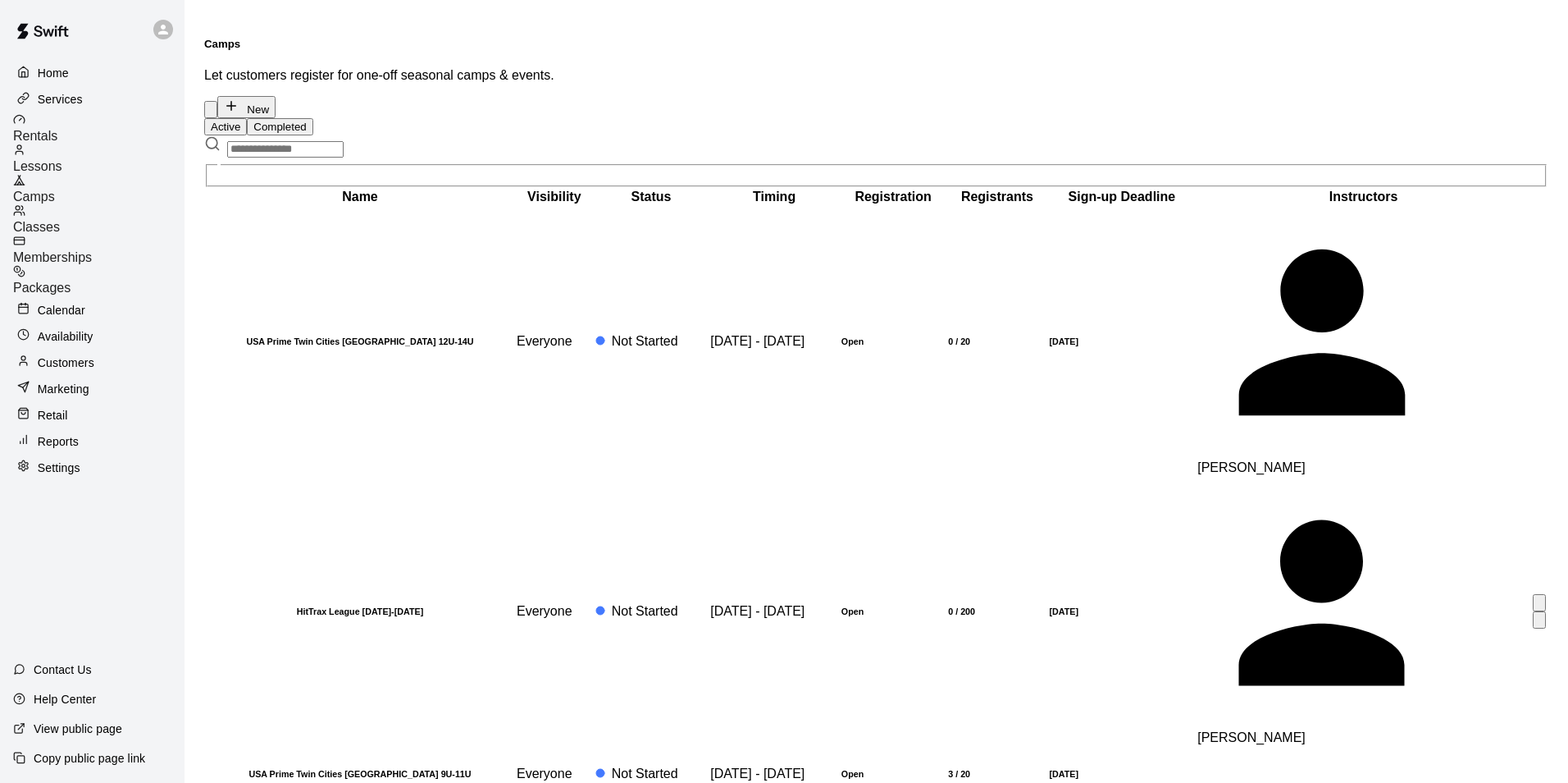
click at [1539, 606] on icon "move item up" at bounding box center [1539, 606] width 0 height 0
click at [1243, 258] on td "[PERSON_NAME]" at bounding box center [1363, 341] width 333 height 269
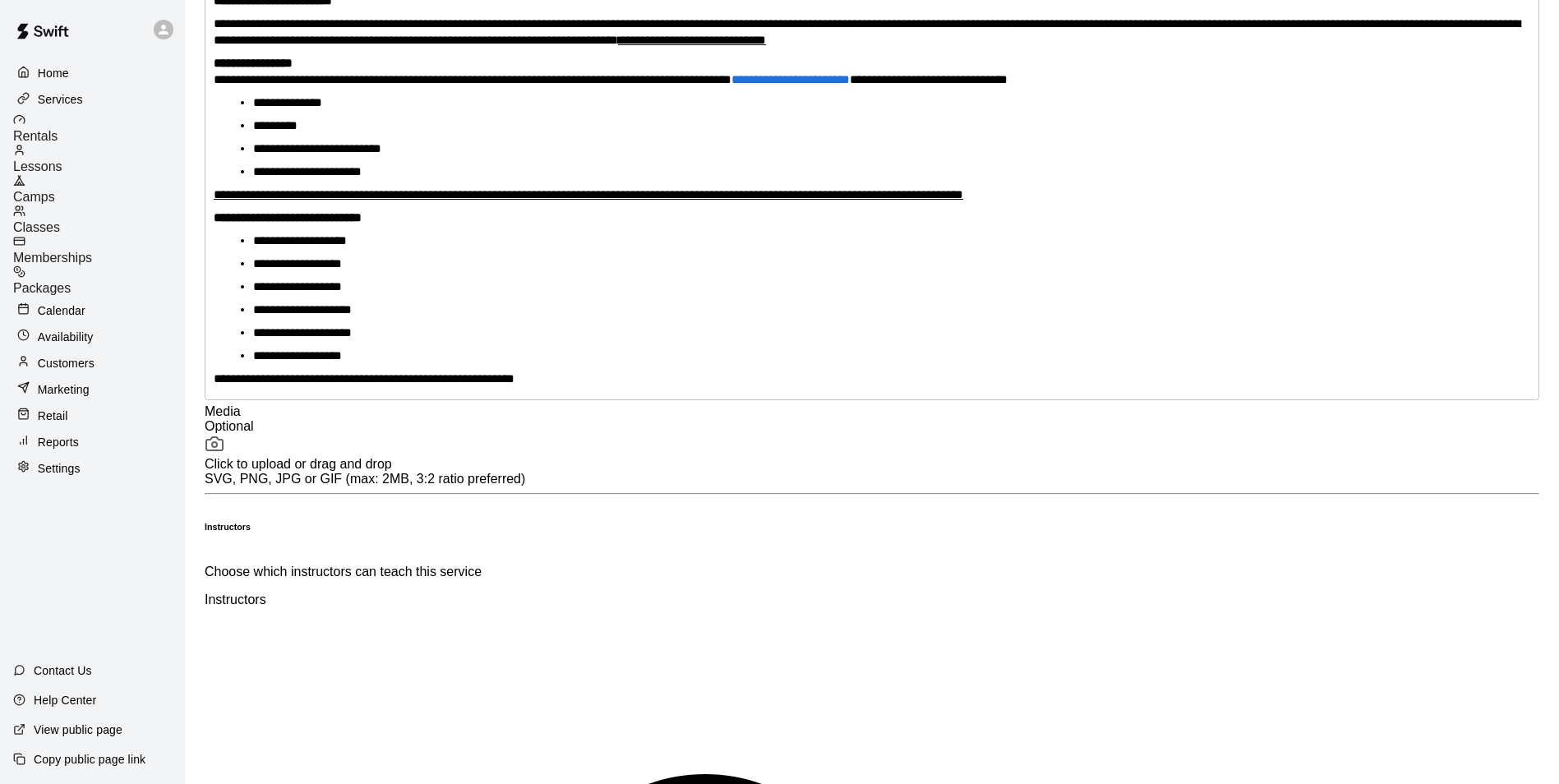
scroll to position [655, 0]
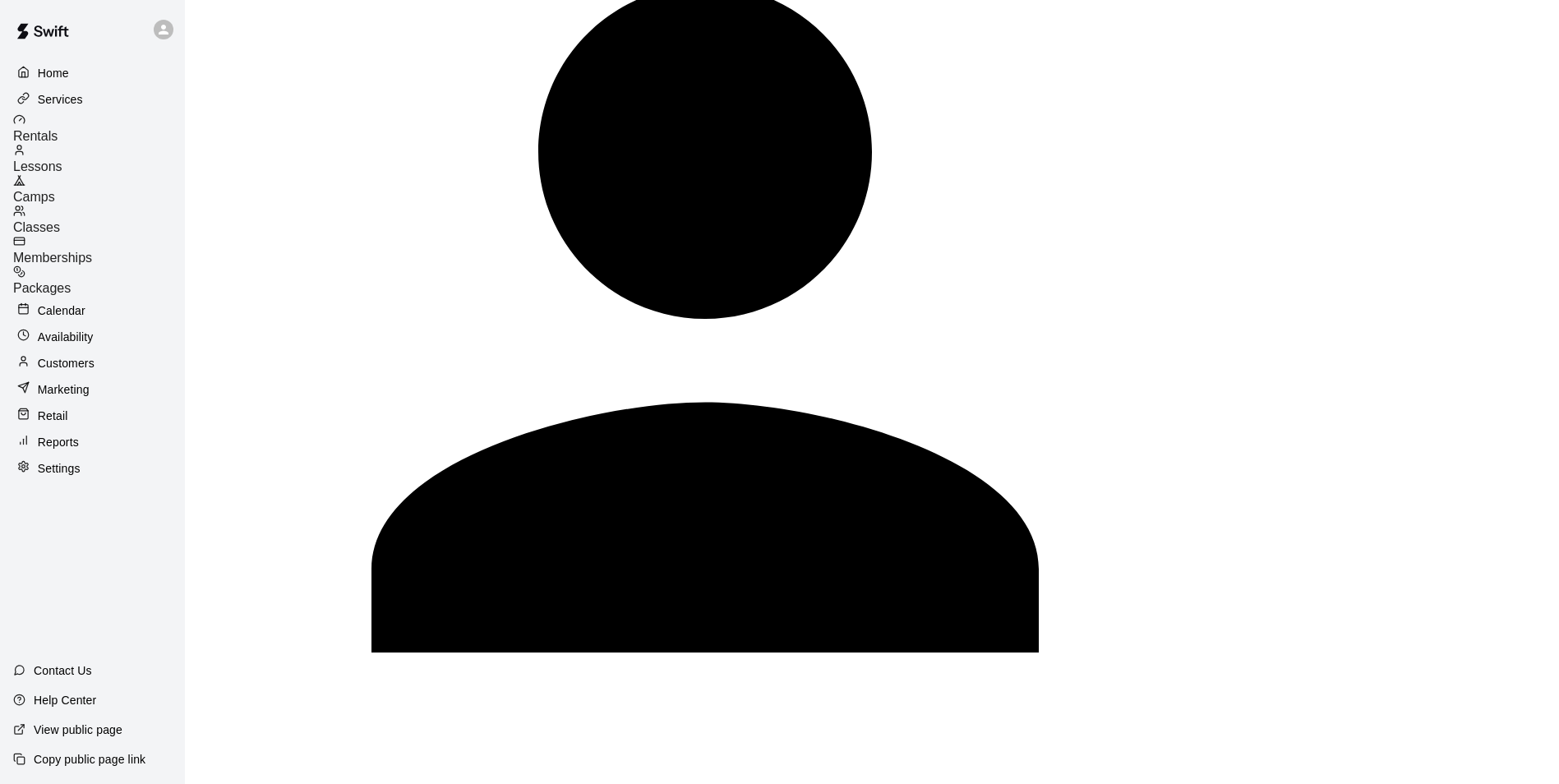
scroll to position [1641, 0]
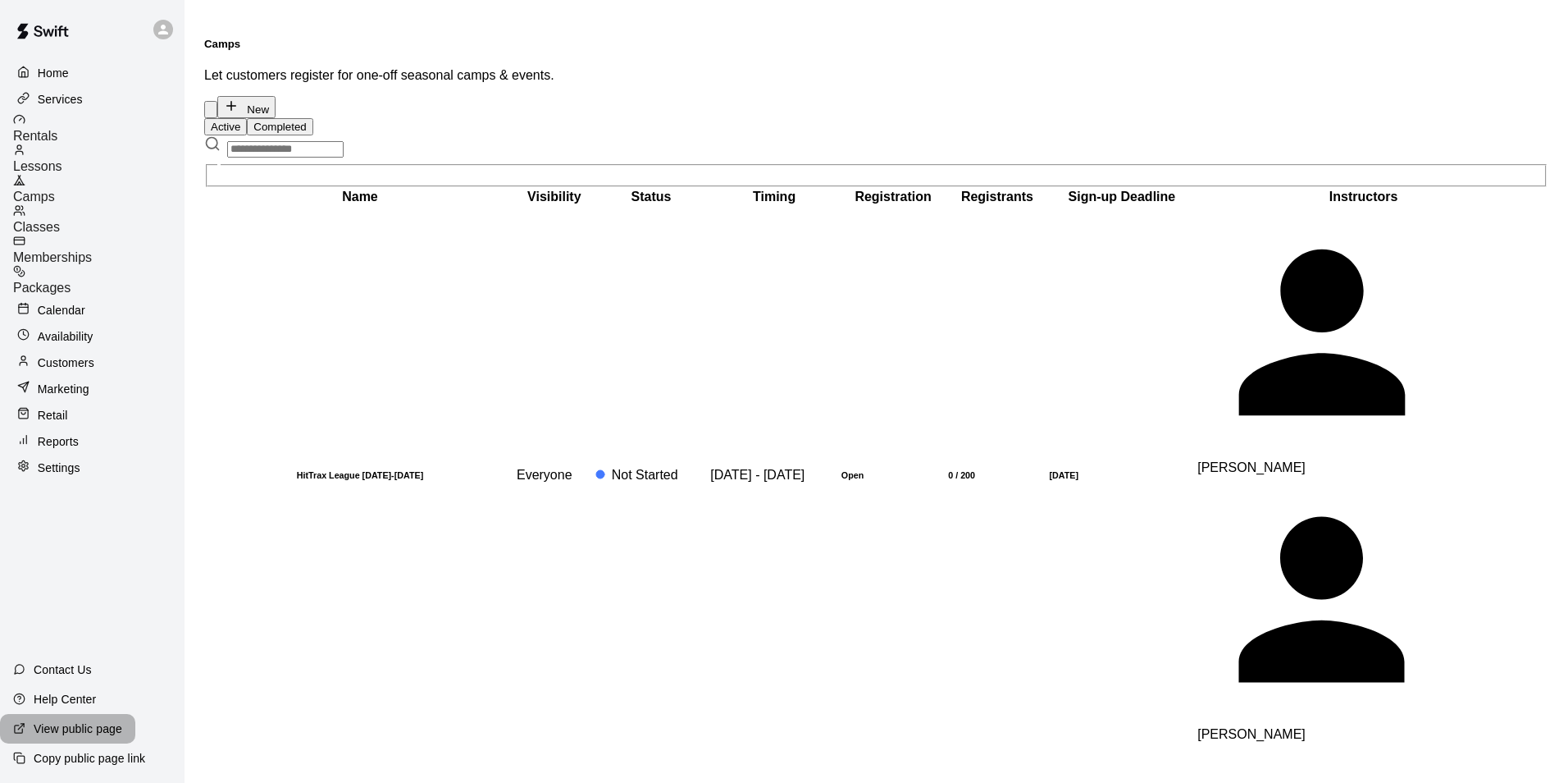
click at [49, 718] on div "View public page" at bounding box center [67, 728] width 136 height 30
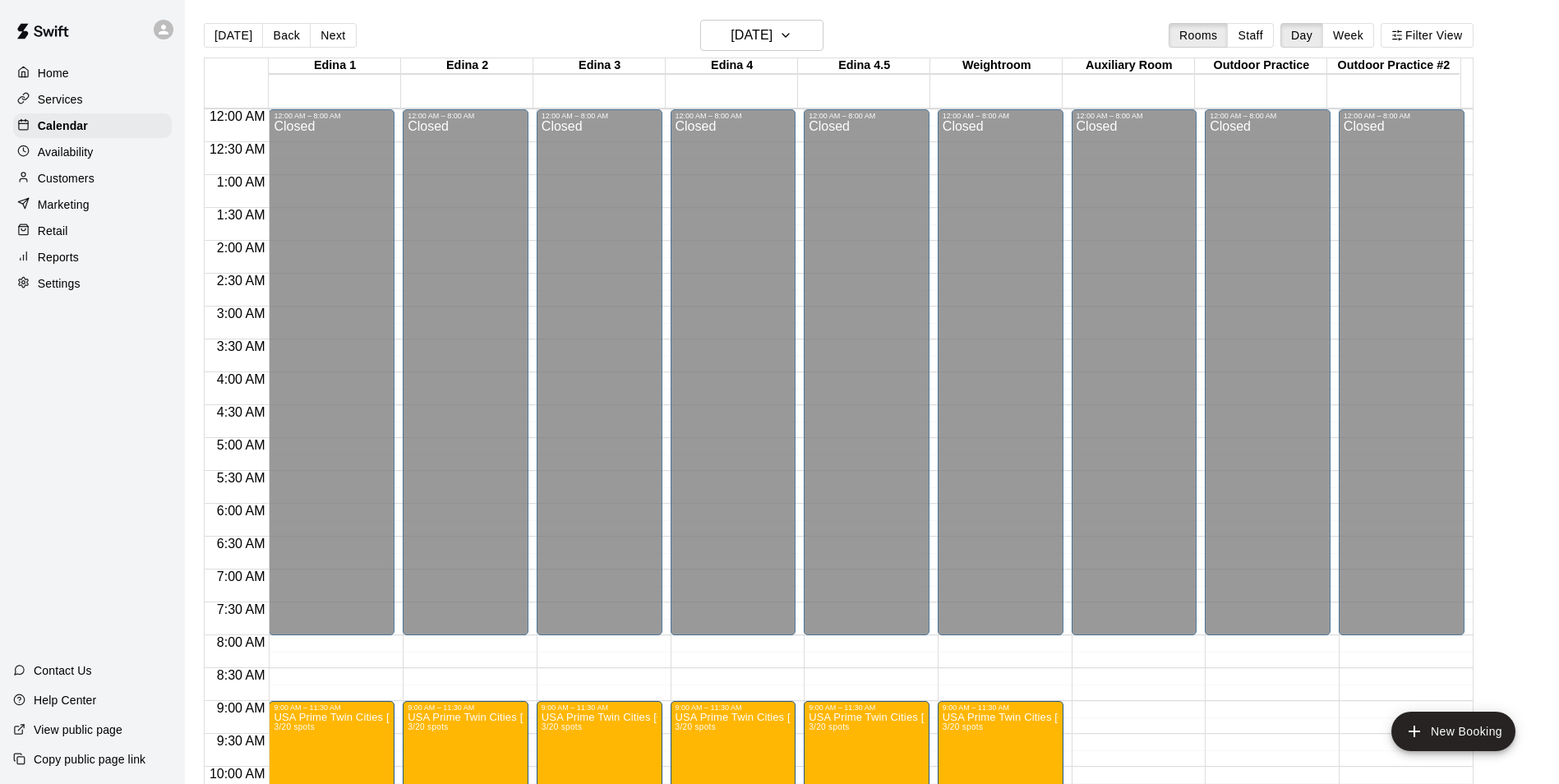
scroll to position [752, 0]
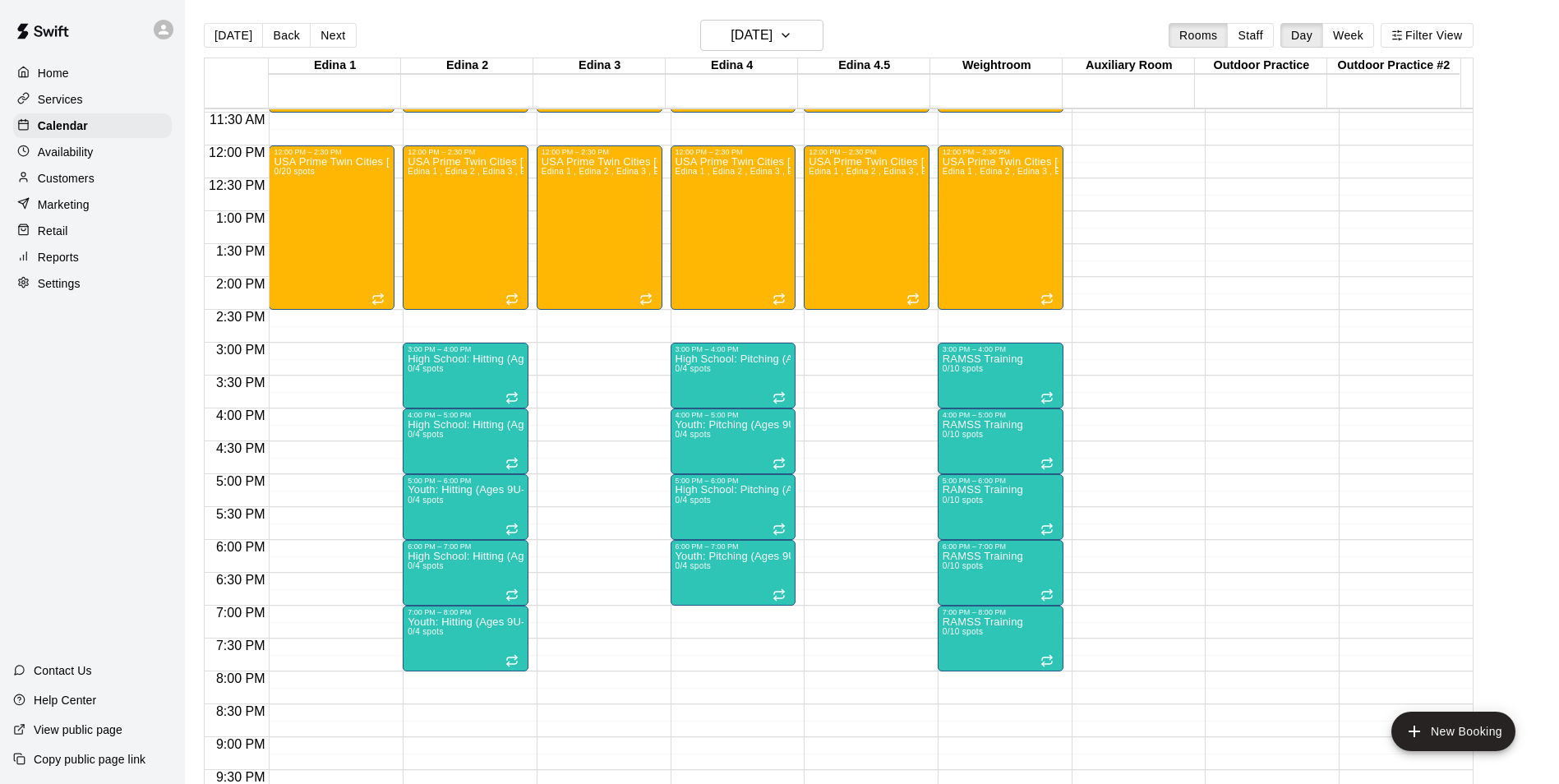
click at [70, 157] on p "Availability" at bounding box center [66, 152] width 56 height 16
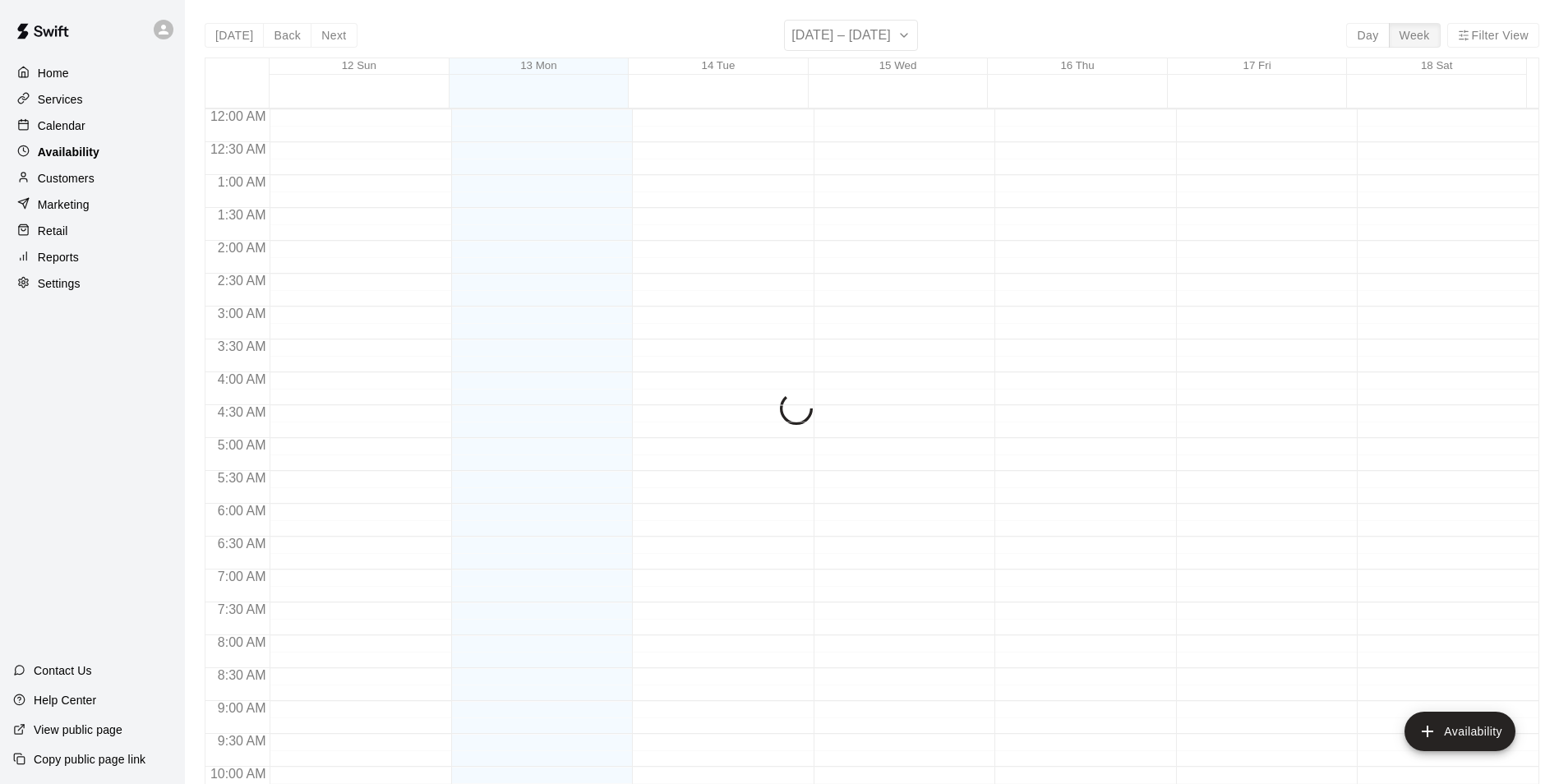
scroll to position [885, 0]
